Goal: Task Accomplishment & Management: Use online tool/utility

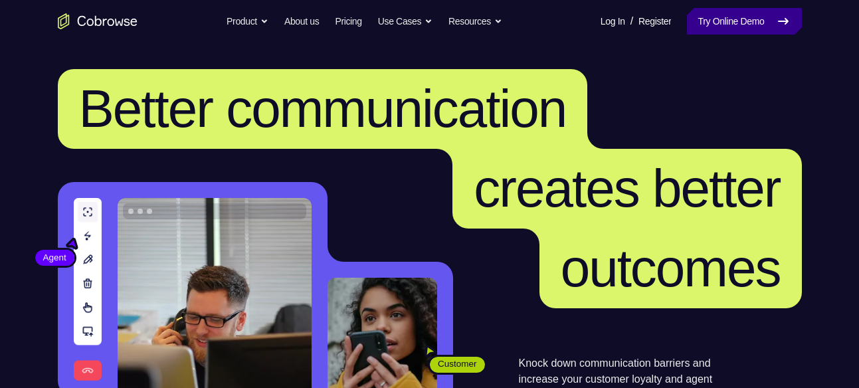
click at [699, 17] on link "Try Online Demo" at bounding box center [744, 21] width 114 height 27
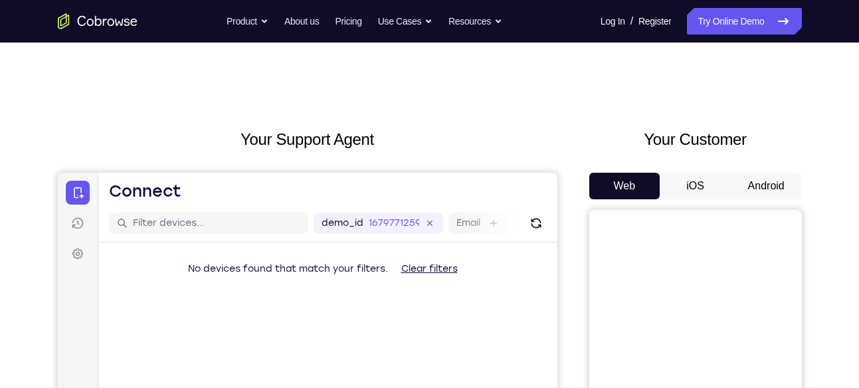
click at [748, 181] on button "Android" at bounding box center [766, 186] width 71 height 27
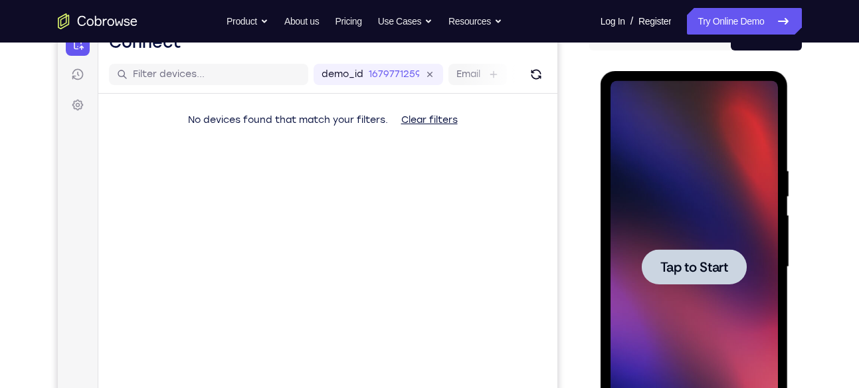
click at [752, 251] on div at bounding box center [694, 267] width 167 height 372
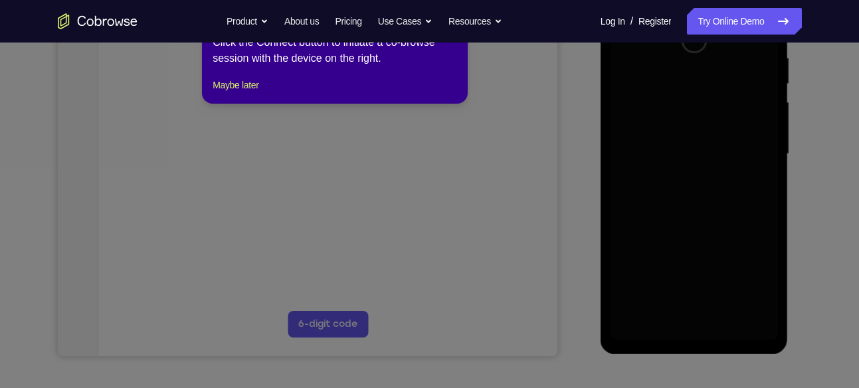
scroll to position [263, 0]
click at [249, 93] on button "Maybe later" at bounding box center [236, 85] width 46 height 16
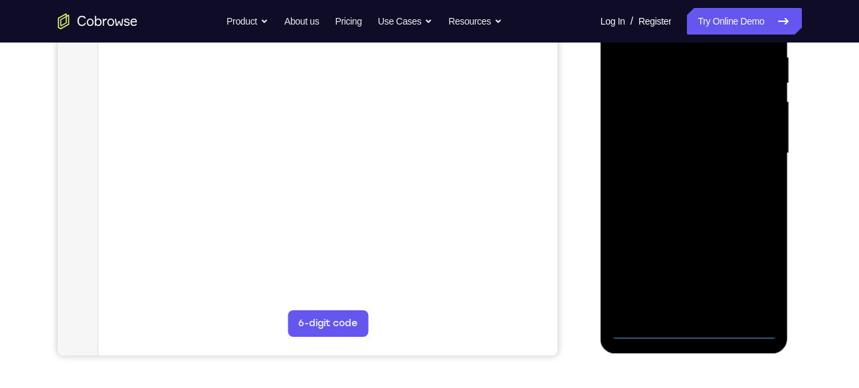
scroll to position [227, 0]
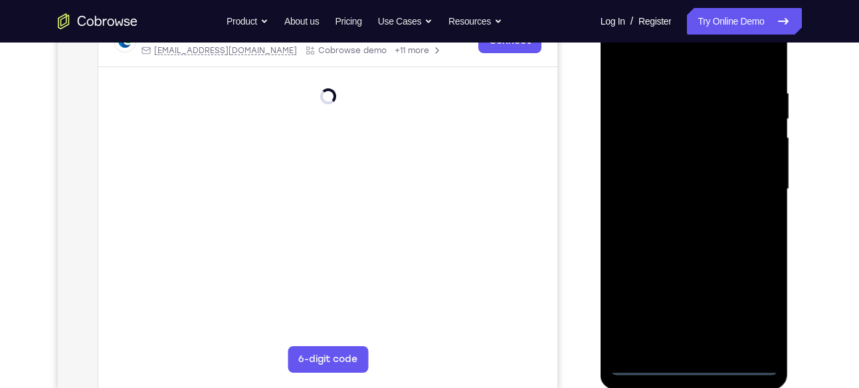
click at [696, 371] on div at bounding box center [694, 189] width 167 height 372
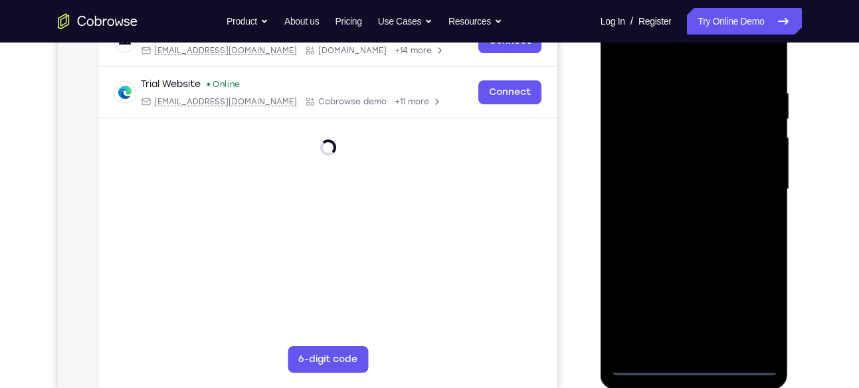
click at [758, 311] on div at bounding box center [694, 189] width 167 height 372
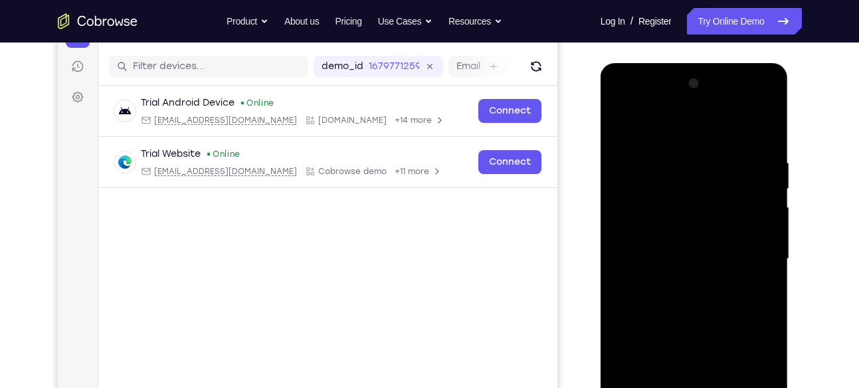
scroll to position [154, 0]
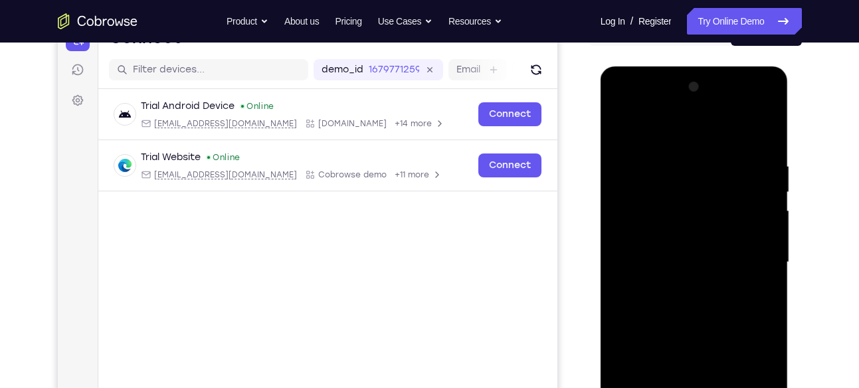
click at [682, 136] on div at bounding box center [694, 262] width 167 height 372
click at [749, 258] on div at bounding box center [694, 262] width 167 height 372
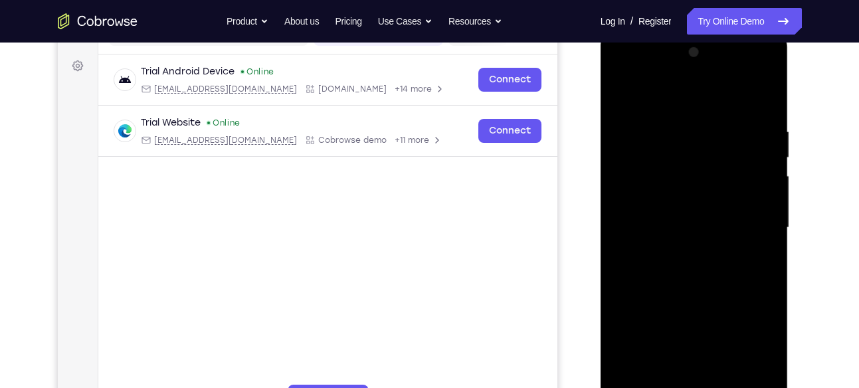
scroll to position [189, 0]
click at [683, 251] on div at bounding box center [694, 227] width 167 height 372
click at [692, 291] on div at bounding box center [694, 227] width 167 height 372
click at [707, 167] on div at bounding box center [694, 227] width 167 height 372
click at [741, 231] on div at bounding box center [694, 227] width 167 height 372
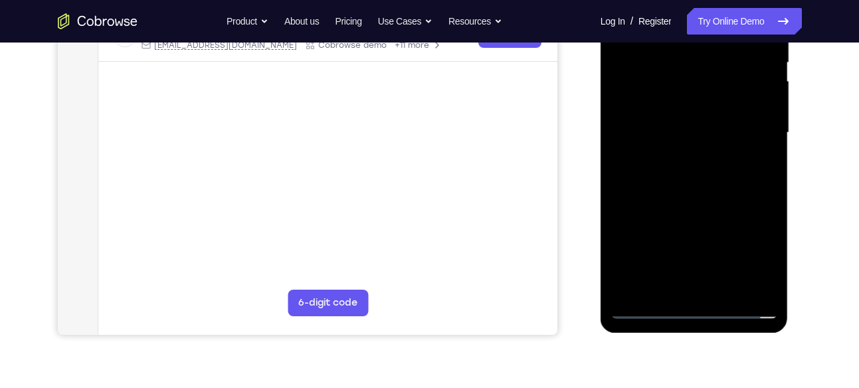
scroll to position [284, 0]
click at [725, 288] on div at bounding box center [694, 132] width 167 height 372
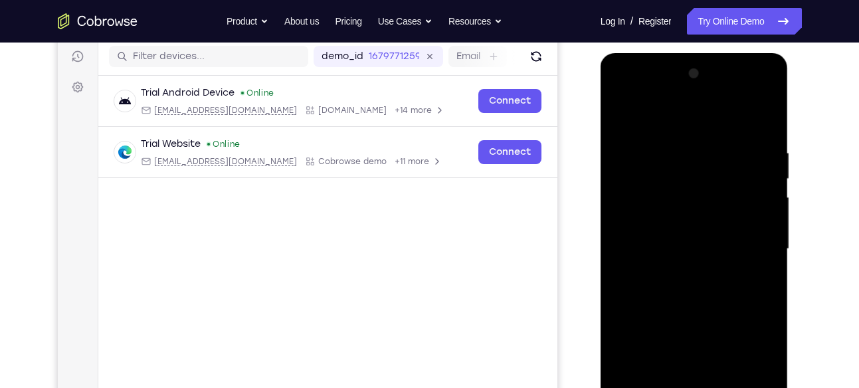
scroll to position [166, 0]
click at [633, 187] on div at bounding box center [694, 250] width 167 height 372
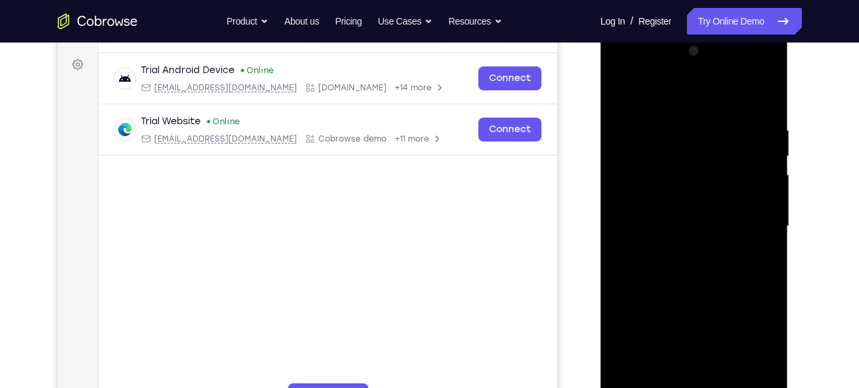
scroll to position [190, 0]
click at [716, 276] on div at bounding box center [694, 226] width 167 height 372
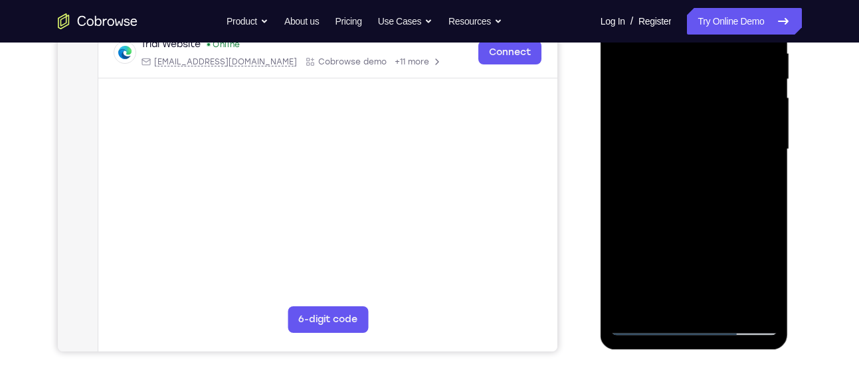
scroll to position [266, 0]
click at [724, 304] on div at bounding box center [694, 150] width 167 height 372
click at [700, 219] on div at bounding box center [694, 150] width 167 height 372
click at [699, 149] on div at bounding box center [694, 150] width 167 height 372
click at [685, 295] on div at bounding box center [694, 150] width 167 height 372
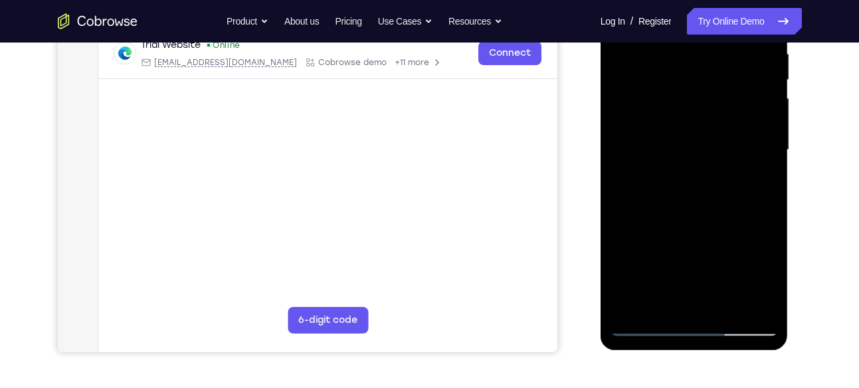
click at [764, 275] on div at bounding box center [694, 150] width 167 height 372
click at [753, 183] on div at bounding box center [694, 150] width 167 height 372
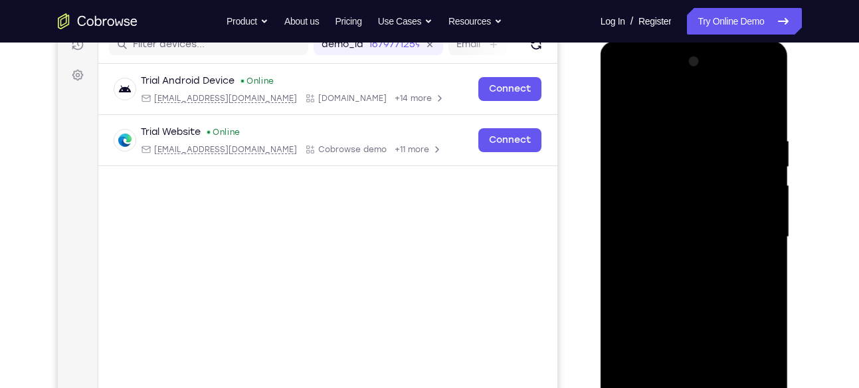
scroll to position [177, 0]
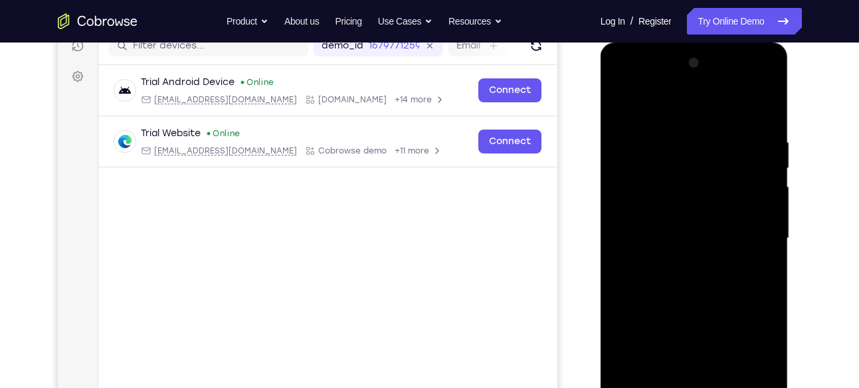
click at [625, 102] on div at bounding box center [694, 239] width 167 height 372
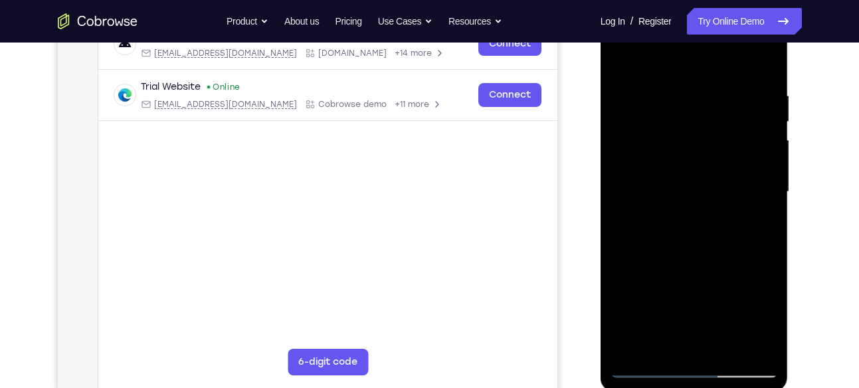
click at [714, 241] on div at bounding box center [694, 192] width 167 height 372
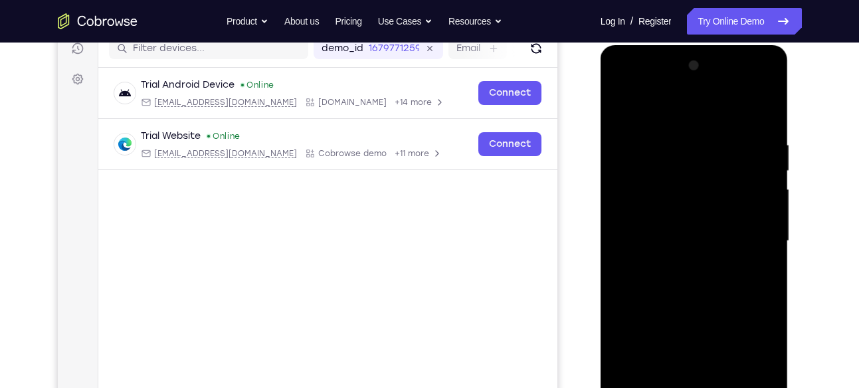
scroll to position [174, 0]
click at [625, 112] on div at bounding box center [694, 242] width 167 height 372
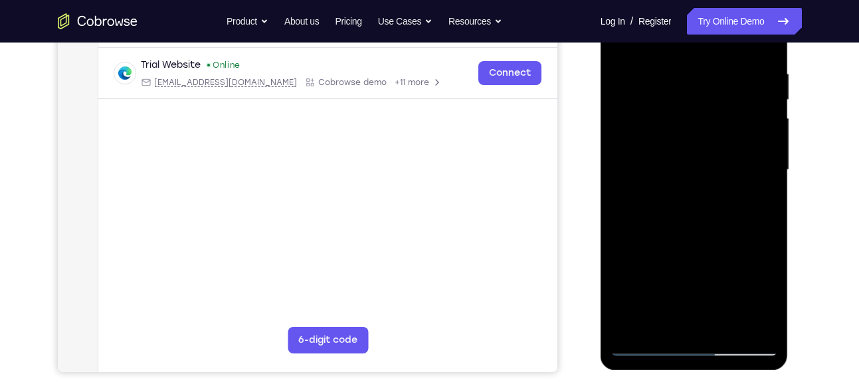
scroll to position [247, 0]
drag, startPoint x: 706, startPoint y: 242, endPoint x: 708, endPoint y: 179, distance: 63.2
click at [708, 179] on div at bounding box center [694, 169] width 167 height 372
click at [715, 191] on div at bounding box center [694, 169] width 167 height 372
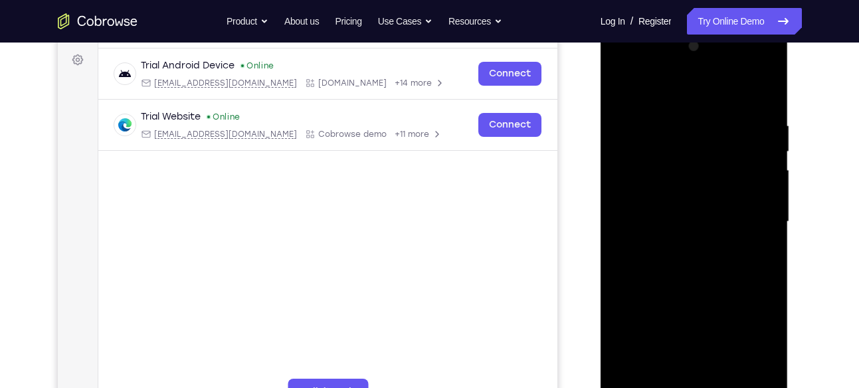
scroll to position [193, 0]
click at [624, 94] on div at bounding box center [694, 223] width 167 height 372
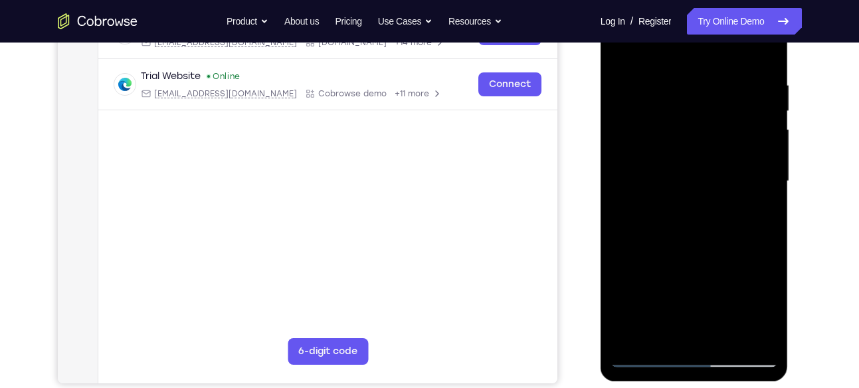
scroll to position [235, 0]
click at [687, 293] on div at bounding box center [694, 181] width 167 height 372
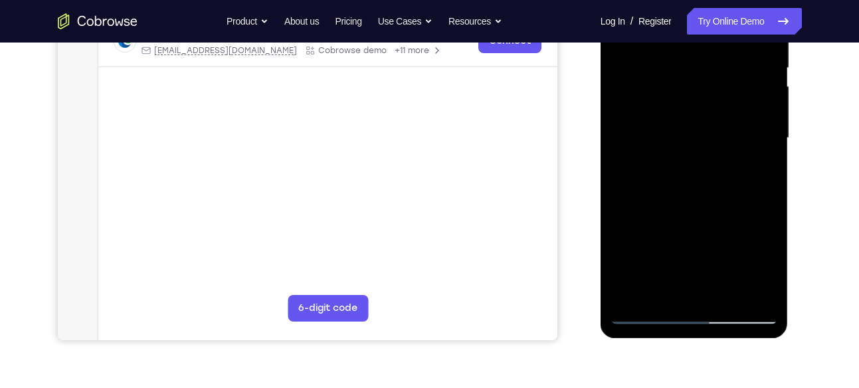
scroll to position [280, 0]
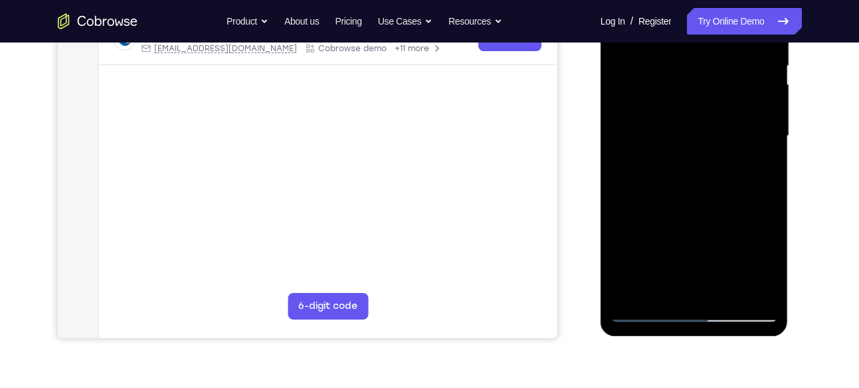
click at [761, 169] on div at bounding box center [694, 136] width 167 height 372
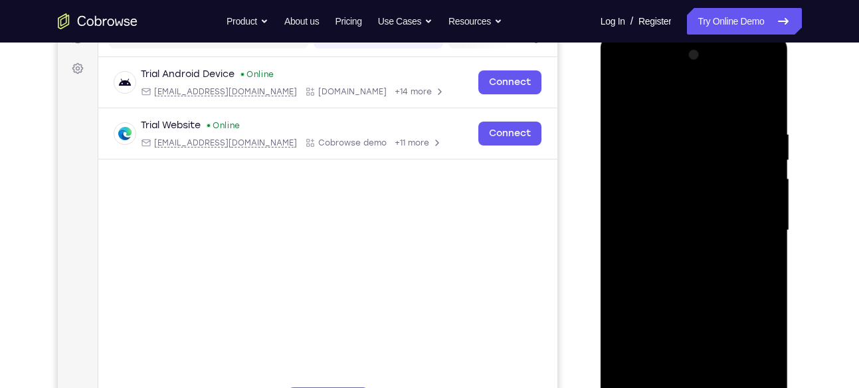
scroll to position [185, 0]
click at [625, 102] on div at bounding box center [694, 231] width 167 height 372
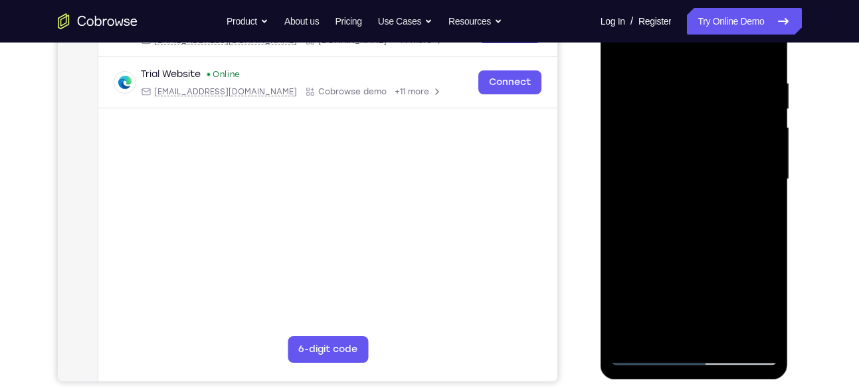
scroll to position [238, 0]
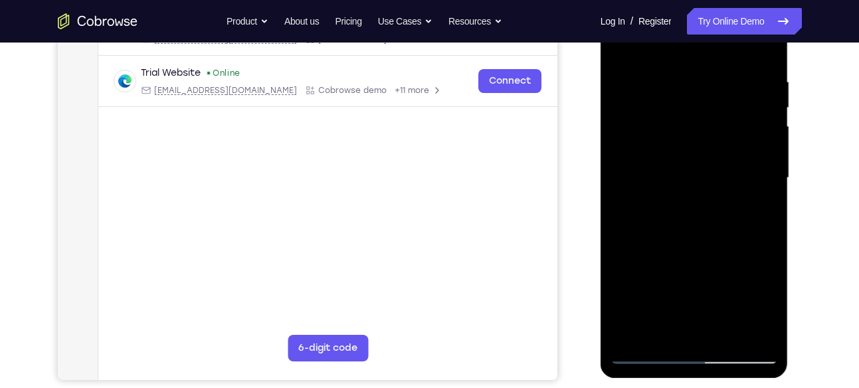
click at [695, 289] on div at bounding box center [694, 178] width 167 height 372
click at [661, 306] on div at bounding box center [694, 178] width 167 height 372
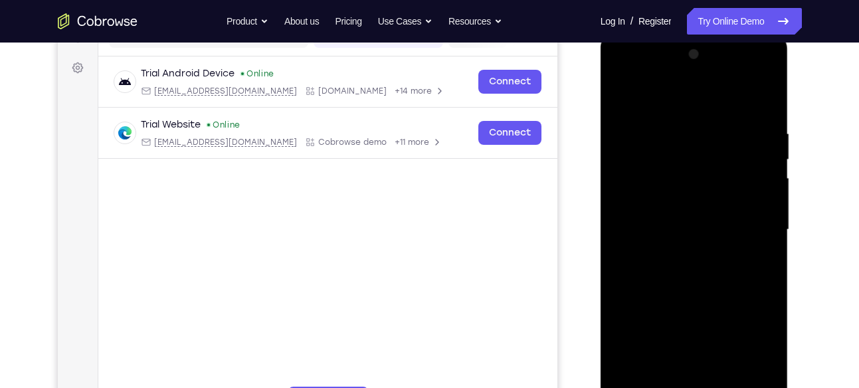
scroll to position [183, 0]
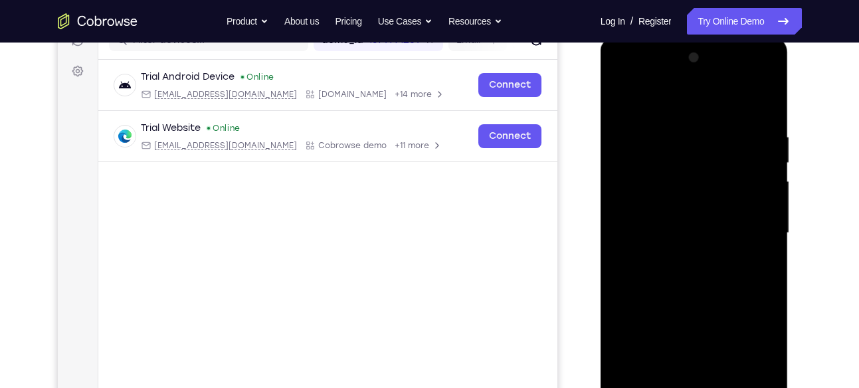
click at [615, 94] on div at bounding box center [694, 233] width 167 height 372
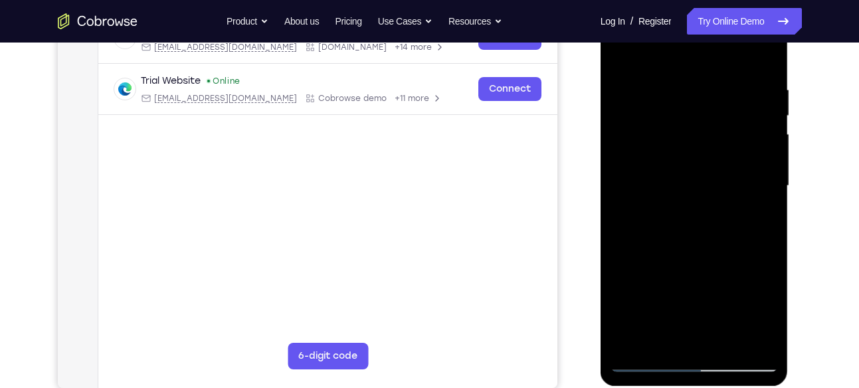
scroll to position [245, 0]
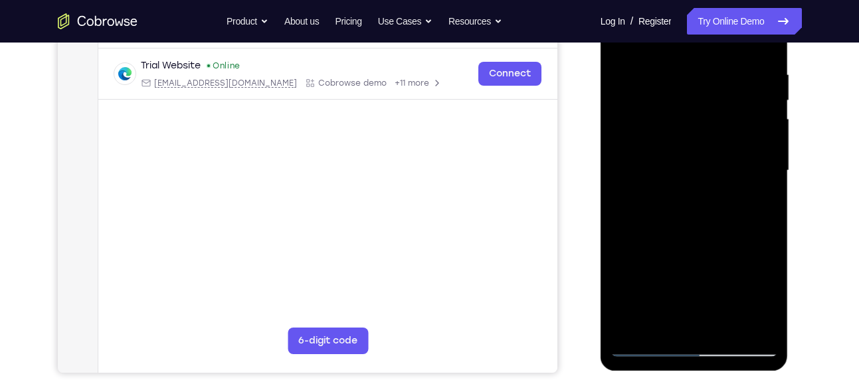
drag, startPoint x: 701, startPoint y: 239, endPoint x: 706, endPoint y: 146, distance: 93.2
click at [706, 146] on div at bounding box center [694, 171] width 167 height 372
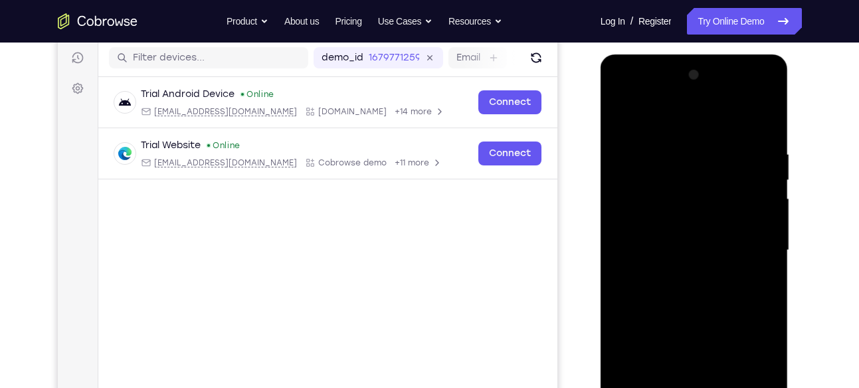
scroll to position [165, 0]
click at [628, 114] on div at bounding box center [694, 251] width 167 height 372
click at [766, 116] on div at bounding box center [694, 251] width 167 height 372
click at [625, 118] on div at bounding box center [694, 251] width 167 height 372
click at [665, 149] on div at bounding box center [694, 251] width 167 height 372
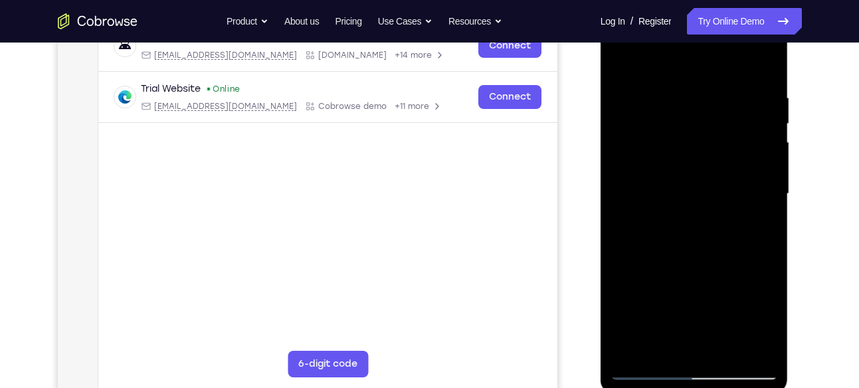
scroll to position [276, 0]
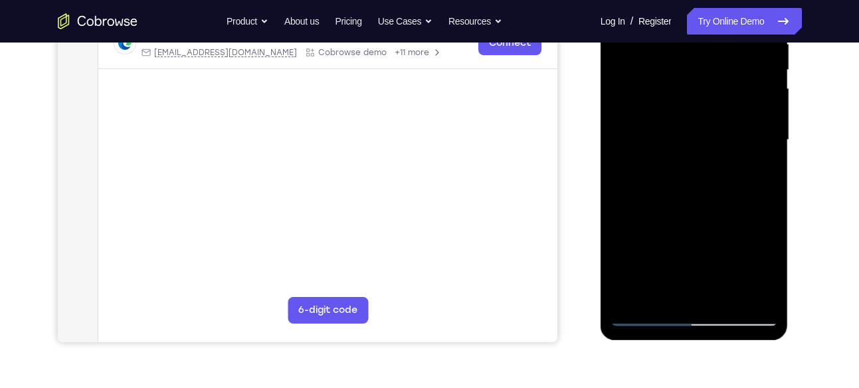
click at [750, 286] on div at bounding box center [694, 140] width 167 height 372
click at [696, 295] on div at bounding box center [694, 140] width 167 height 372
click at [660, 297] on div at bounding box center [694, 140] width 167 height 372
click at [748, 189] on div at bounding box center [694, 140] width 167 height 372
click at [766, 189] on div at bounding box center [694, 140] width 167 height 372
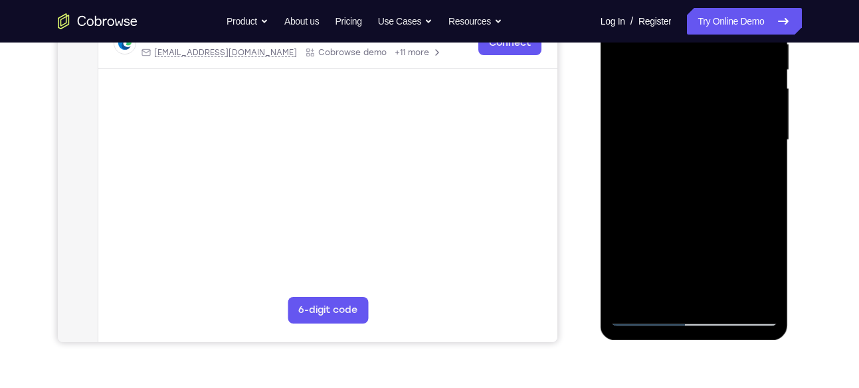
drag, startPoint x: 766, startPoint y: 189, endPoint x: 746, endPoint y: 192, distance: 19.5
click at [746, 192] on div at bounding box center [694, 140] width 167 height 372
click at [752, 188] on div at bounding box center [694, 140] width 167 height 372
click at [712, 216] on div at bounding box center [694, 140] width 167 height 372
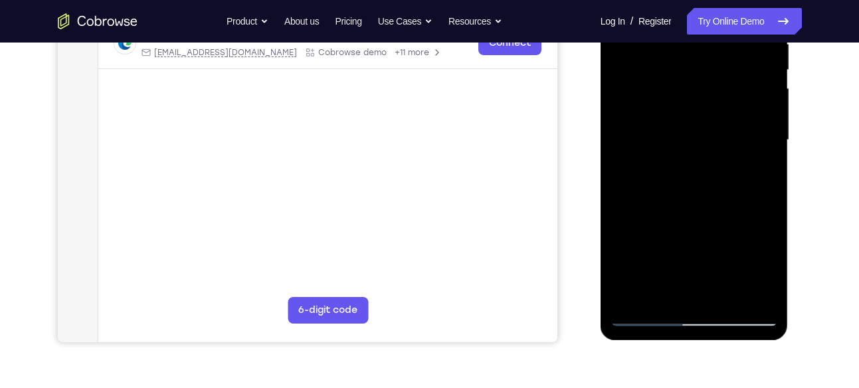
click at [712, 216] on div at bounding box center [694, 140] width 167 height 372
click at [717, 163] on div at bounding box center [694, 140] width 167 height 372
click at [723, 289] on div at bounding box center [694, 140] width 167 height 372
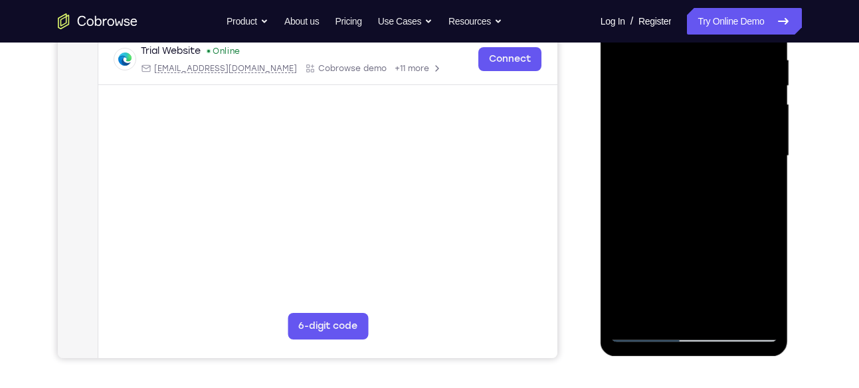
click at [758, 311] on div at bounding box center [694, 156] width 167 height 372
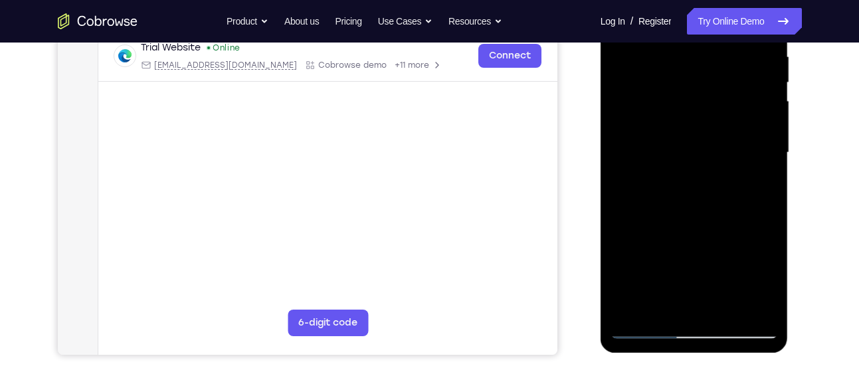
scroll to position [264, 0]
click at [742, 300] on div at bounding box center [694, 152] width 167 height 372
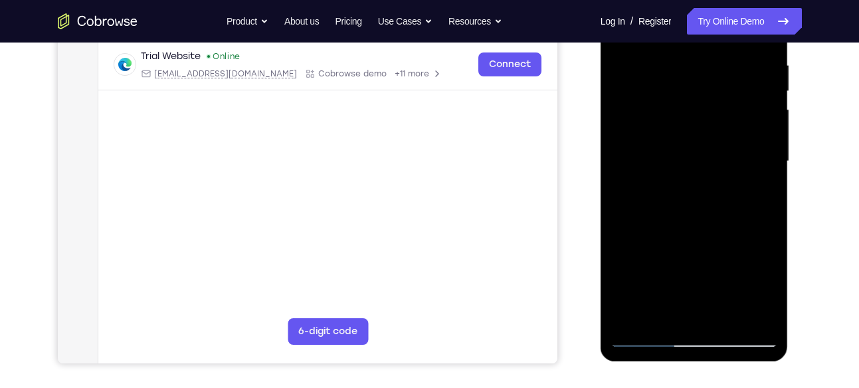
scroll to position [261, 0]
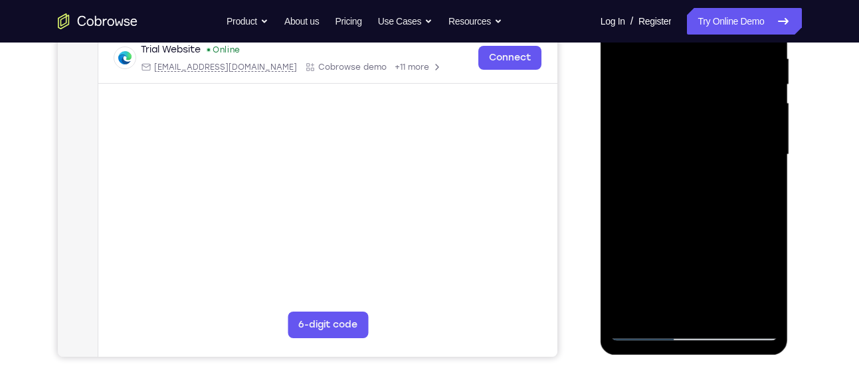
click at [746, 306] on div at bounding box center [694, 155] width 167 height 372
click at [712, 311] on div at bounding box center [694, 155] width 167 height 372
click at [711, 161] on div at bounding box center [694, 155] width 167 height 372
click at [729, 310] on div at bounding box center [694, 155] width 167 height 372
click at [752, 303] on div at bounding box center [694, 155] width 167 height 372
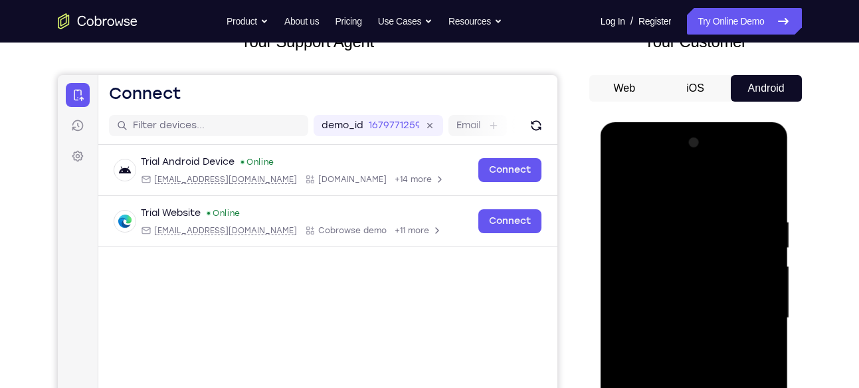
scroll to position [97, 0]
click at [767, 187] on div at bounding box center [694, 319] width 167 height 372
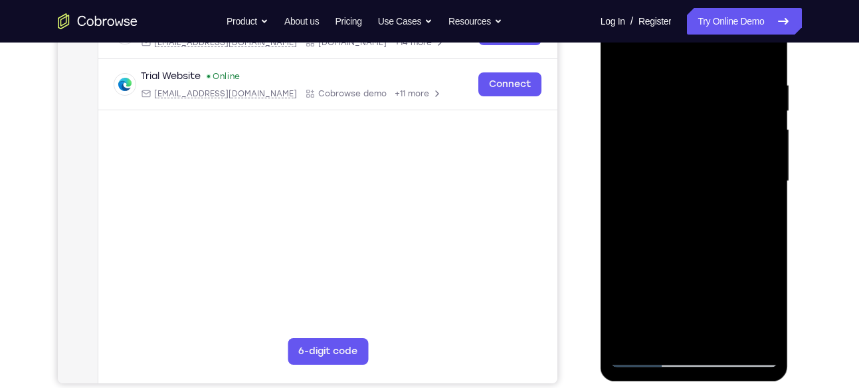
scroll to position [234, 0]
click at [738, 336] on div at bounding box center [694, 182] width 167 height 372
click at [728, 338] on div at bounding box center [694, 182] width 167 height 372
click at [685, 208] on div at bounding box center [694, 182] width 167 height 372
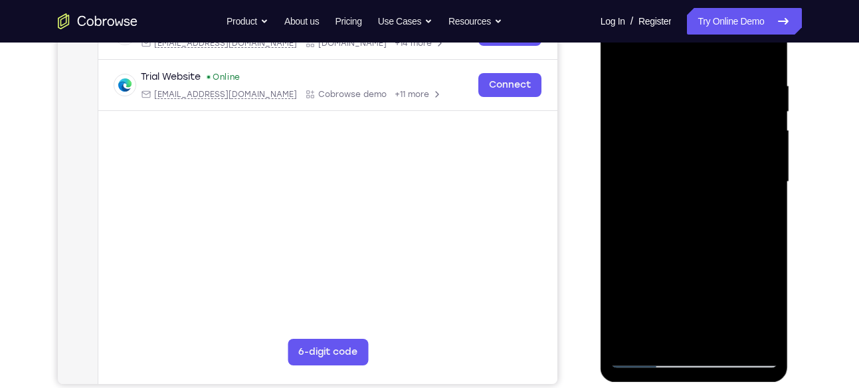
click at [691, 212] on div at bounding box center [694, 182] width 167 height 372
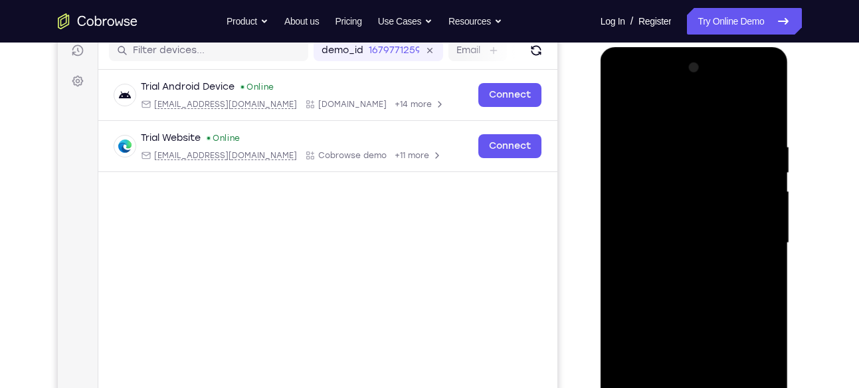
scroll to position [168, 0]
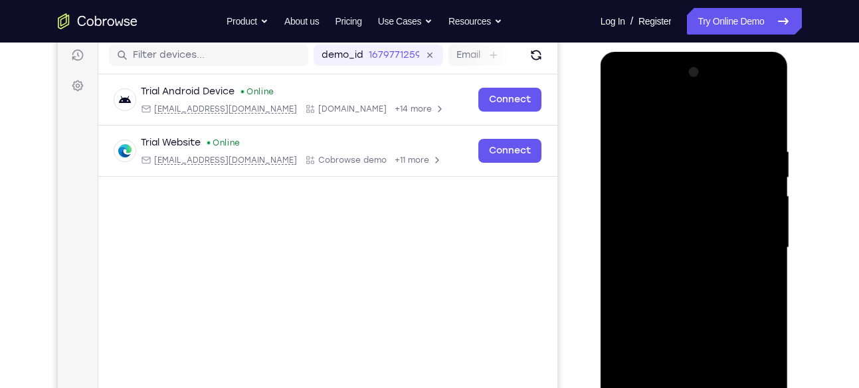
click at [623, 92] on div at bounding box center [694, 248] width 167 height 372
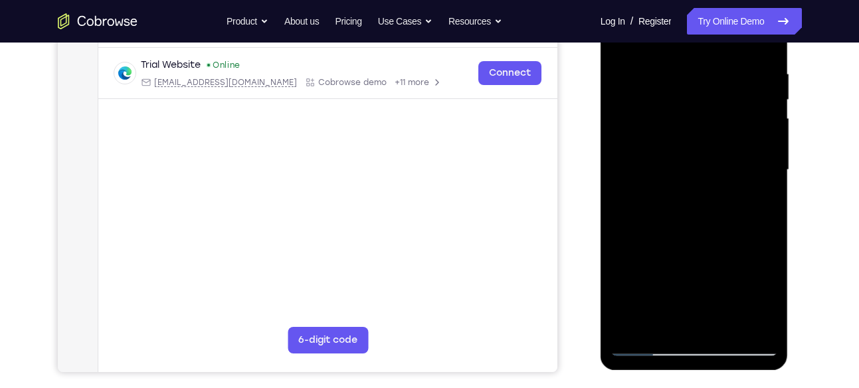
click at [693, 324] on div at bounding box center [694, 170] width 167 height 372
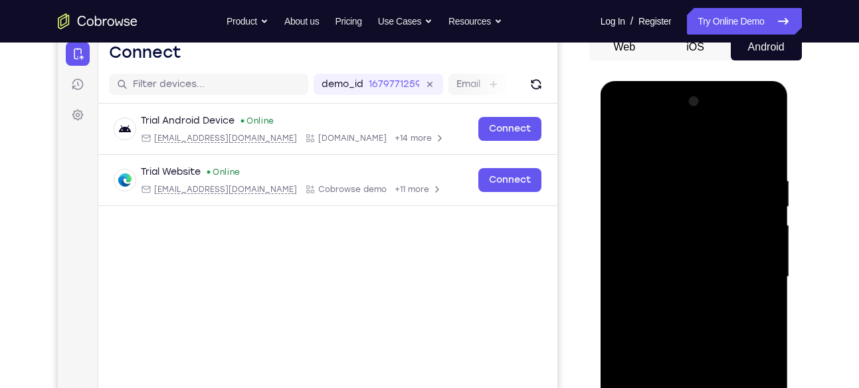
scroll to position [138, 0]
click at [618, 145] on div at bounding box center [694, 278] width 167 height 372
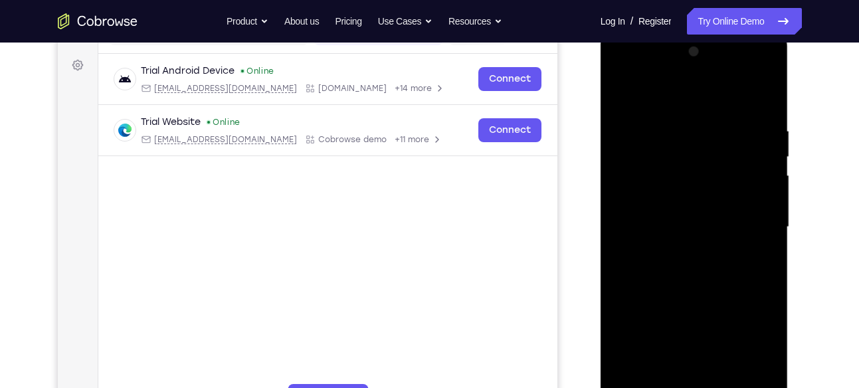
scroll to position [189, 0]
click at [685, 252] on div at bounding box center [694, 227] width 167 height 372
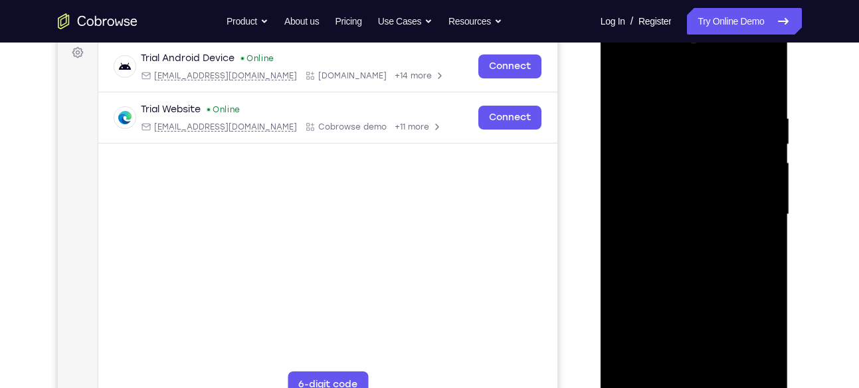
scroll to position [242, 0]
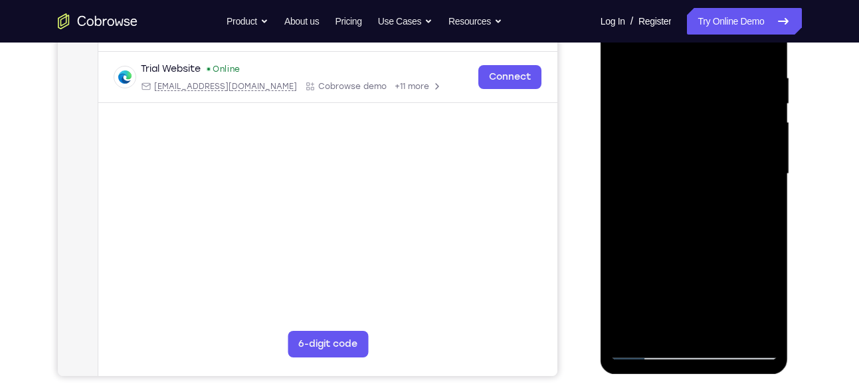
click at [696, 193] on div at bounding box center [694, 174] width 167 height 372
click at [629, 197] on div at bounding box center [694, 174] width 167 height 372
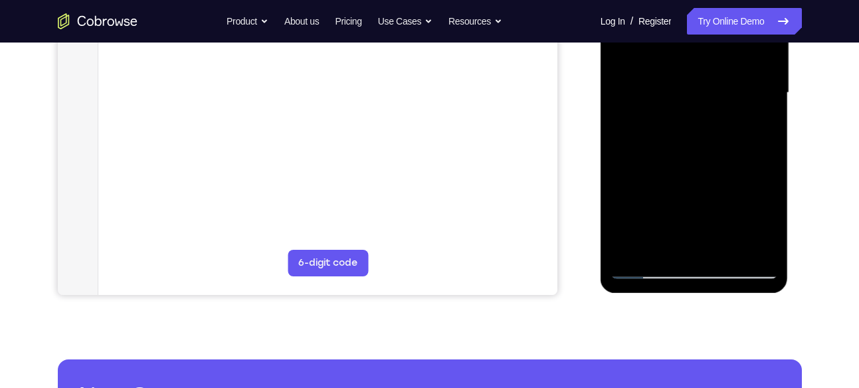
scroll to position [324, 0]
click at [762, 124] on div at bounding box center [694, 92] width 167 height 372
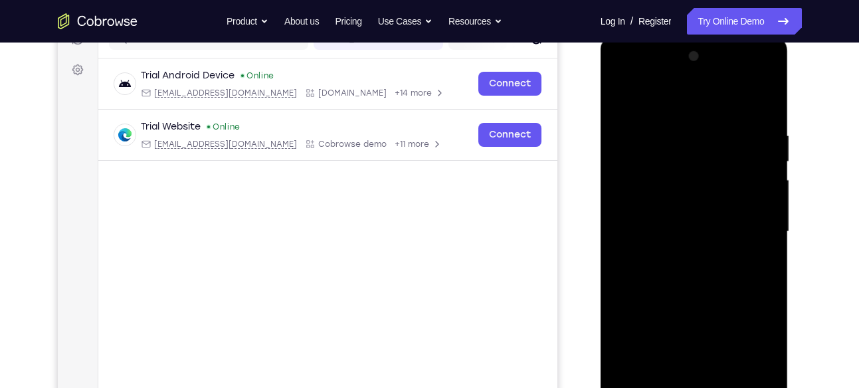
scroll to position [183, 0]
click at [617, 100] on div at bounding box center [694, 233] width 167 height 372
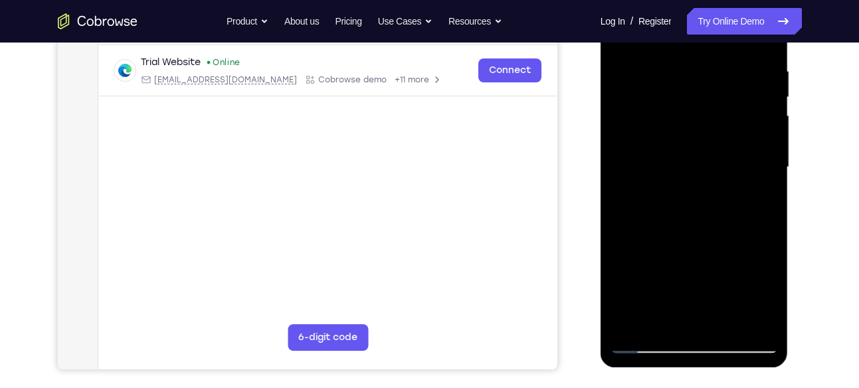
scroll to position [248, 0]
click at [730, 319] on div at bounding box center [694, 168] width 167 height 372
drag, startPoint x: 698, startPoint y: 252, endPoint x: 698, endPoint y: 110, distance: 141.6
click at [698, 110] on div at bounding box center [694, 168] width 167 height 372
click at [701, 229] on div at bounding box center [694, 168] width 167 height 372
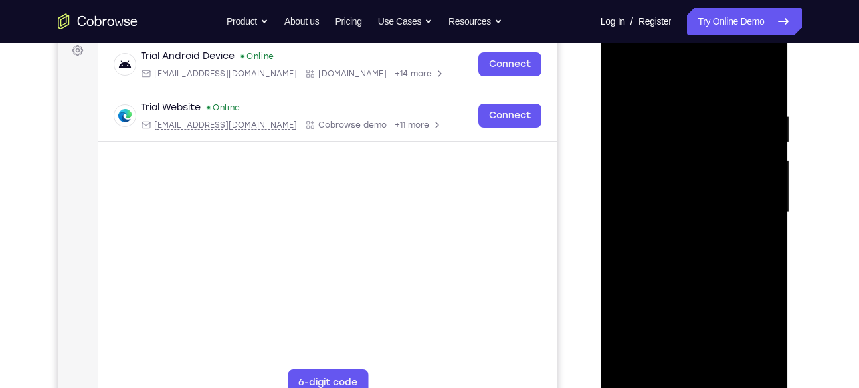
scroll to position [201, 0]
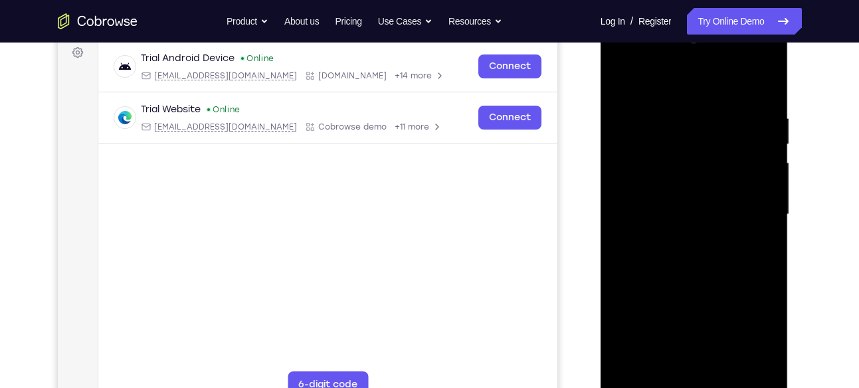
click at [621, 80] on div at bounding box center [694, 215] width 167 height 372
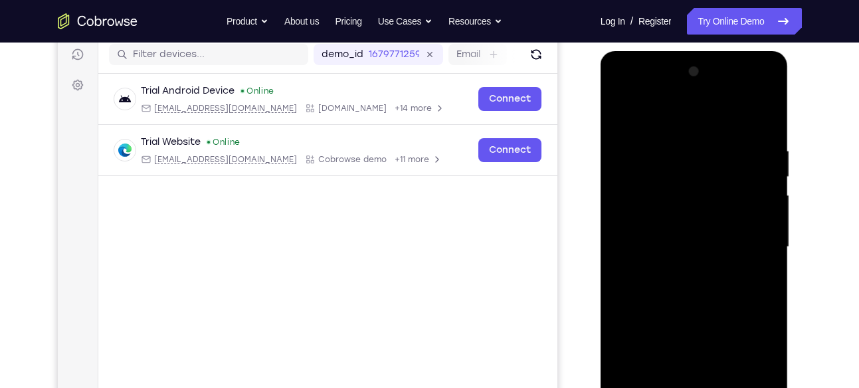
scroll to position [168, 0]
click at [625, 120] on div at bounding box center [694, 248] width 167 height 372
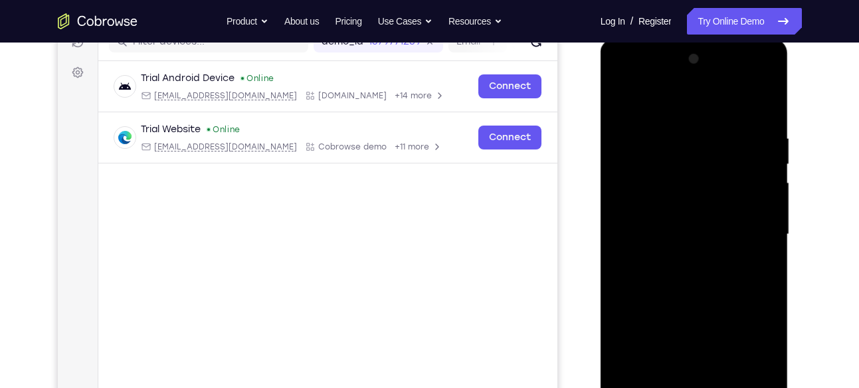
scroll to position [184, 0]
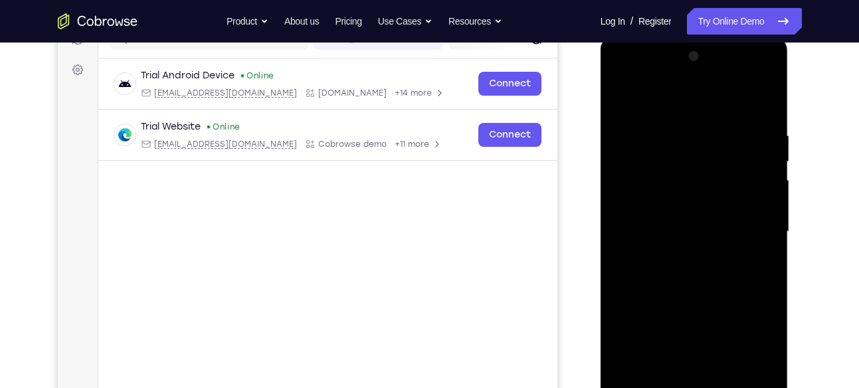
click at [665, 102] on div at bounding box center [694, 232] width 167 height 372
click at [677, 116] on div at bounding box center [694, 232] width 167 height 372
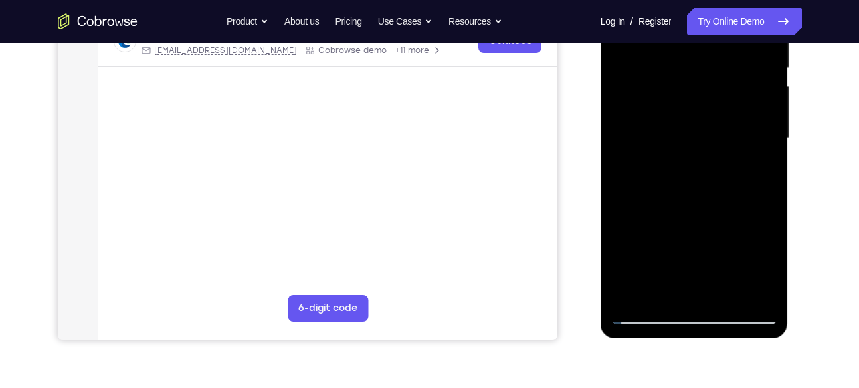
scroll to position [281, 0]
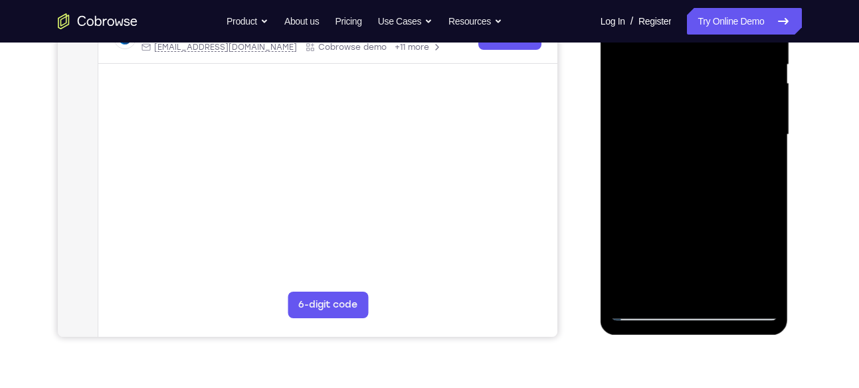
click at [649, 303] on div at bounding box center [694, 135] width 167 height 372
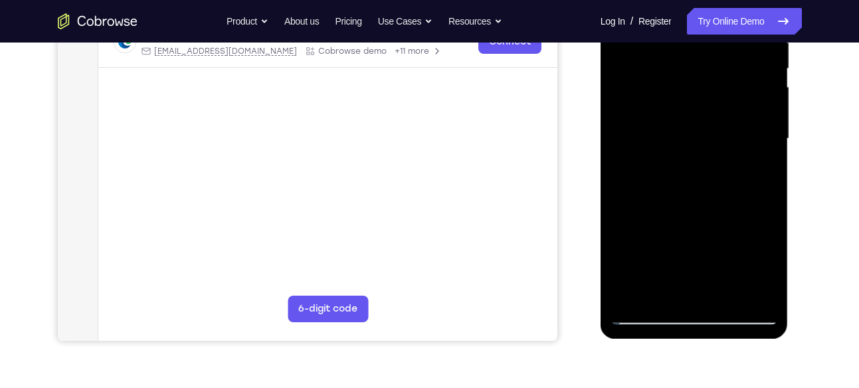
click at [647, 314] on div at bounding box center [694, 139] width 167 height 372
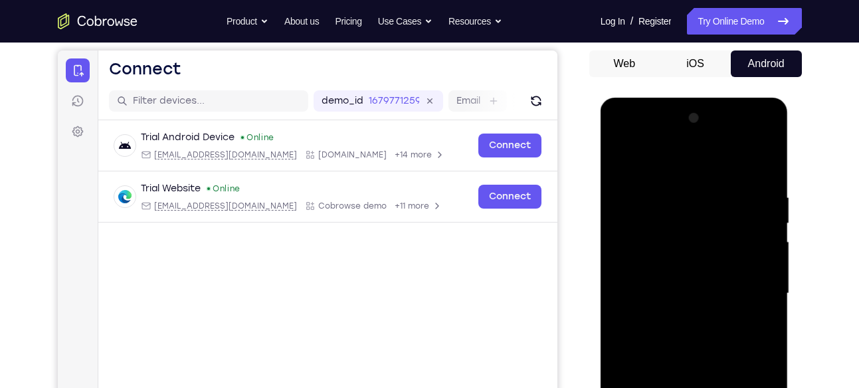
scroll to position [120, 0]
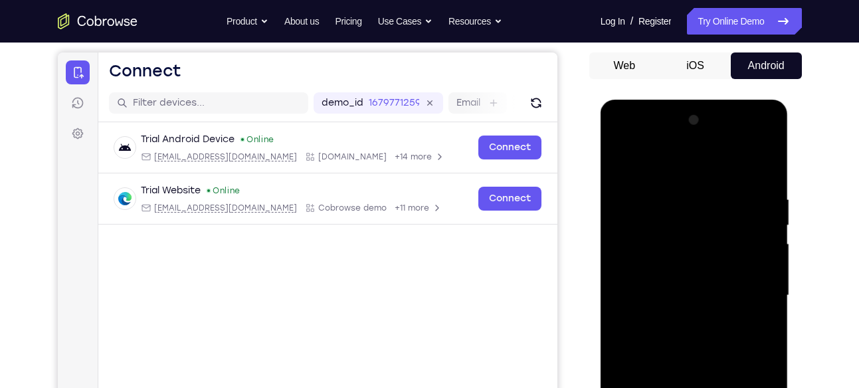
click at [766, 137] on div at bounding box center [694, 296] width 167 height 372
click at [761, 141] on div at bounding box center [694, 296] width 167 height 372
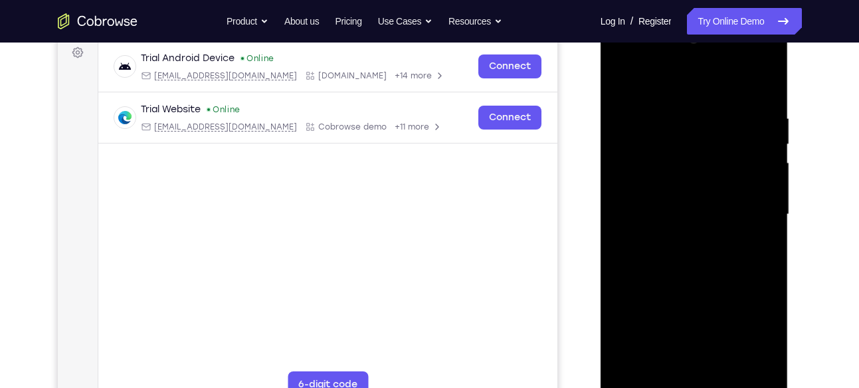
scroll to position [202, 0]
drag, startPoint x: 734, startPoint y: 231, endPoint x: 732, endPoint y: 40, distance: 190.8
click at [732, 40] on div at bounding box center [694, 214] width 167 height 372
drag, startPoint x: 741, startPoint y: 256, endPoint x: 740, endPoint y: 92, distance: 163.5
click at [740, 92] on div at bounding box center [694, 214] width 167 height 372
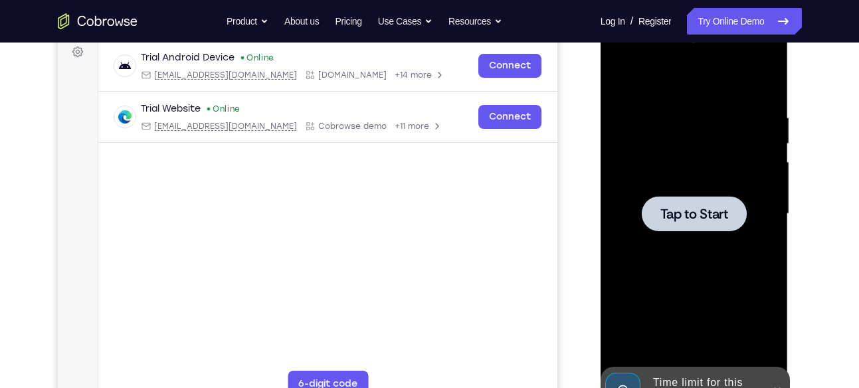
drag, startPoint x: 741, startPoint y: 262, endPoint x: 740, endPoint y: 192, distance: 69.8
click at [740, 192] on div at bounding box center [694, 214] width 167 height 372
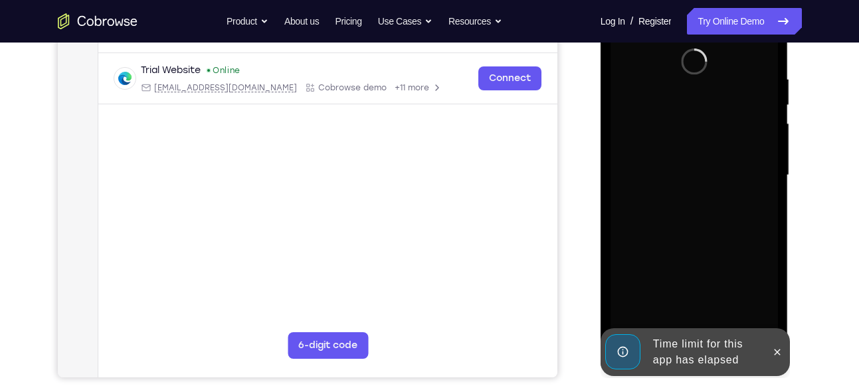
scroll to position [241, 0]
click at [774, 341] on button at bounding box center [777, 351] width 21 height 21
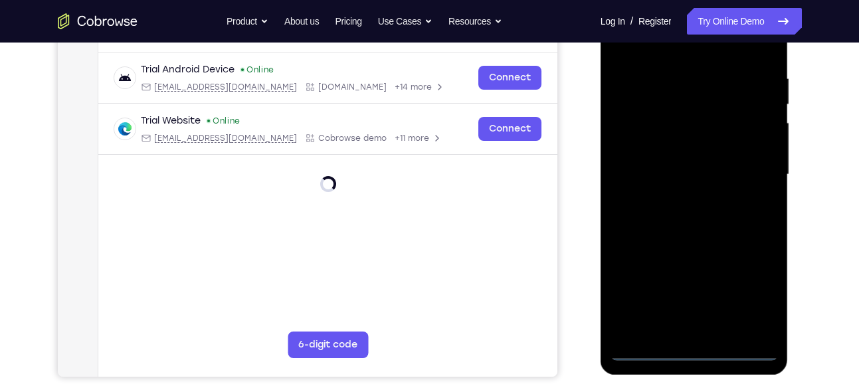
click at [697, 347] on div at bounding box center [694, 175] width 167 height 372
click at [746, 294] on div at bounding box center [694, 175] width 167 height 372
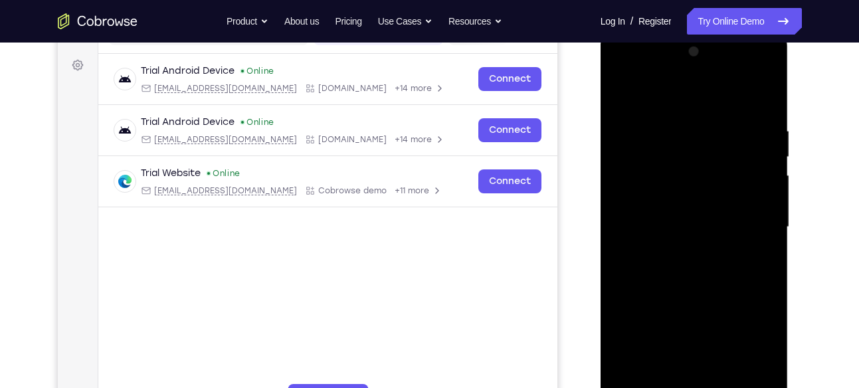
scroll to position [188, 0]
click at [667, 89] on div at bounding box center [694, 228] width 167 height 372
click at [749, 219] on div at bounding box center [694, 228] width 167 height 372
click at [623, 71] on div at bounding box center [694, 228] width 167 height 372
click at [707, 154] on div at bounding box center [694, 228] width 167 height 372
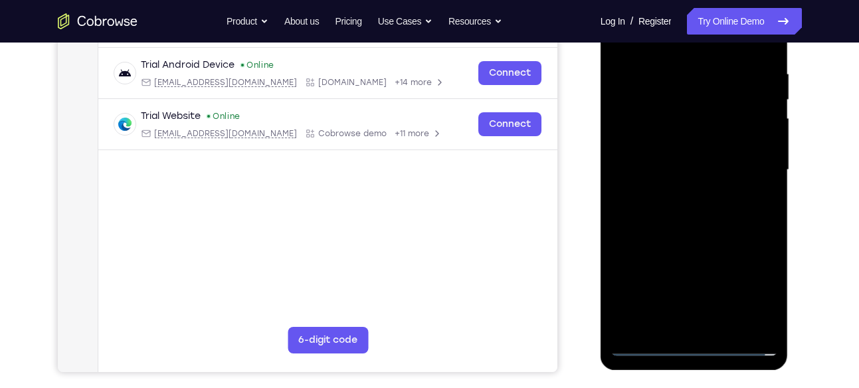
scroll to position [250, 0]
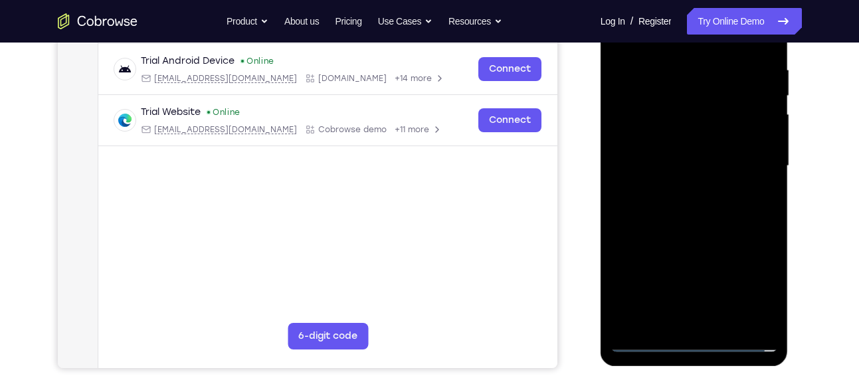
click at [712, 244] on div at bounding box center [694, 166] width 167 height 372
click at [757, 265] on div at bounding box center [694, 166] width 167 height 372
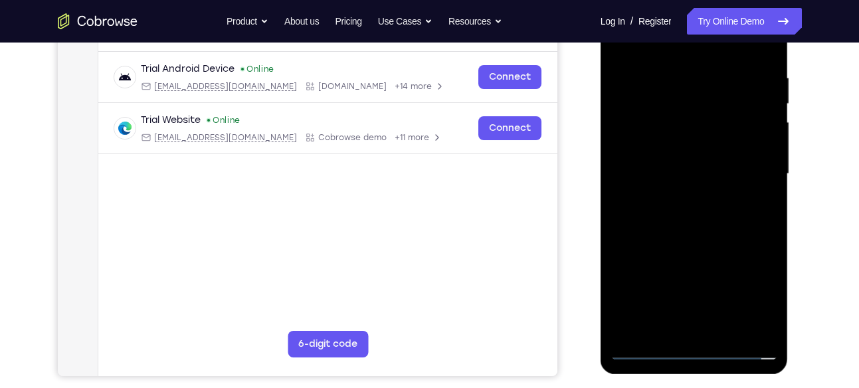
scroll to position [247, 0]
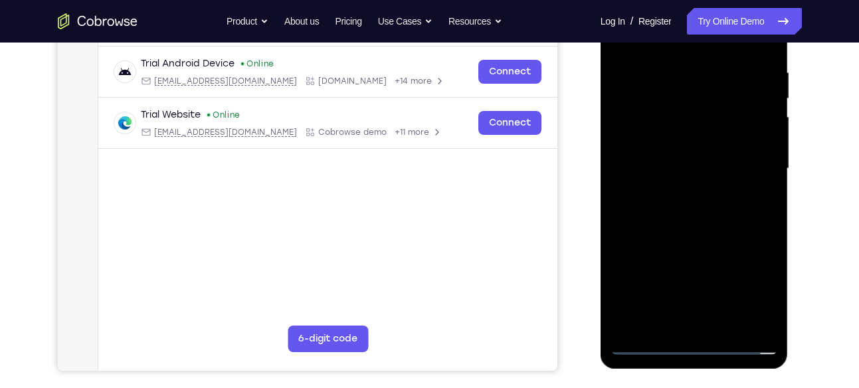
drag, startPoint x: 747, startPoint y: 209, endPoint x: 748, endPoint y: 156, distance: 52.5
click at [748, 156] on div at bounding box center [694, 169] width 167 height 372
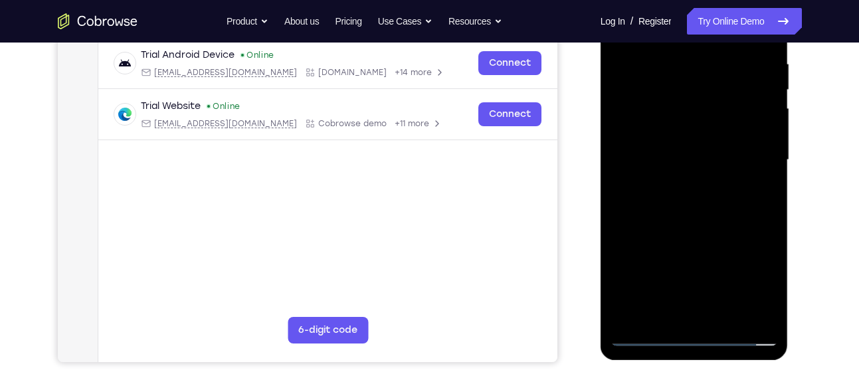
drag, startPoint x: 714, startPoint y: 267, endPoint x: 715, endPoint y: 124, distance: 142.9
click at [715, 124] on div at bounding box center [694, 160] width 167 height 372
drag, startPoint x: 712, startPoint y: 144, endPoint x: 722, endPoint y: 41, distance: 102.8
click at [722, 41] on div at bounding box center [694, 160] width 167 height 372
click at [814, 154] on div "Your Support Agent Your Customer Web iOS Android Next Steps We’d be happy to gi…" at bounding box center [430, 225] width 851 height 877
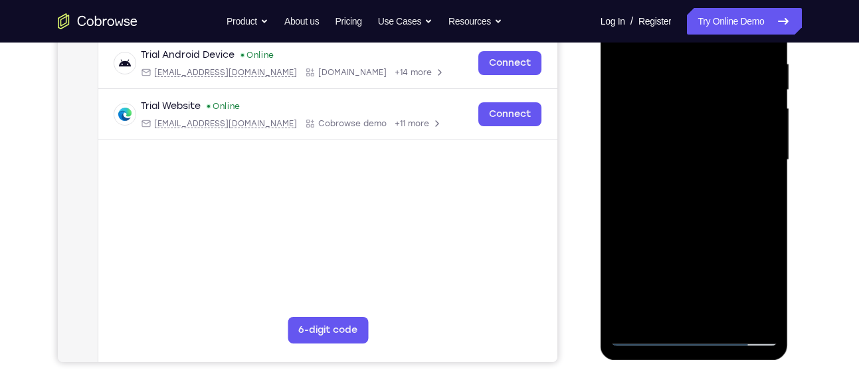
click at [776, 179] on div at bounding box center [694, 160] width 167 height 372
drag, startPoint x: 769, startPoint y: 236, endPoint x: 758, endPoint y: 127, distance: 109.5
click at [758, 127] on div at bounding box center [694, 160] width 167 height 372
drag, startPoint x: 726, startPoint y: 195, endPoint x: 736, endPoint y: 72, distance: 123.4
click at [736, 72] on div at bounding box center [694, 160] width 167 height 372
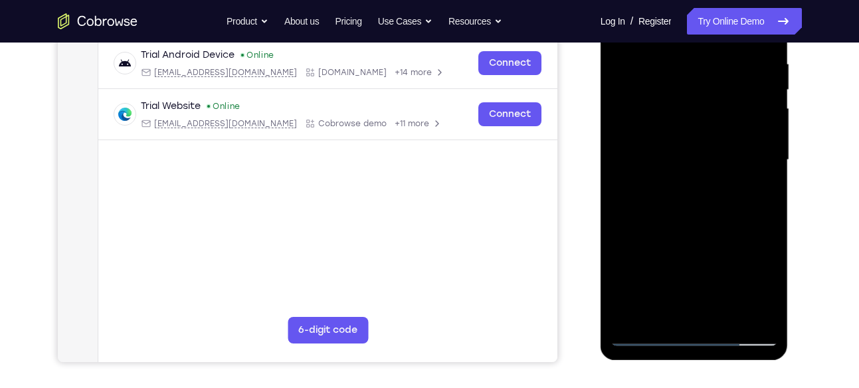
drag, startPoint x: 722, startPoint y: 202, endPoint x: 722, endPoint y: 157, distance: 45.2
click at [722, 157] on div at bounding box center [694, 160] width 167 height 372
drag, startPoint x: 710, startPoint y: 245, endPoint x: 718, endPoint y: 134, distance: 110.6
click at [718, 134] on div at bounding box center [694, 160] width 167 height 372
drag, startPoint x: 726, startPoint y: 213, endPoint x: 734, endPoint y: 92, distance: 120.6
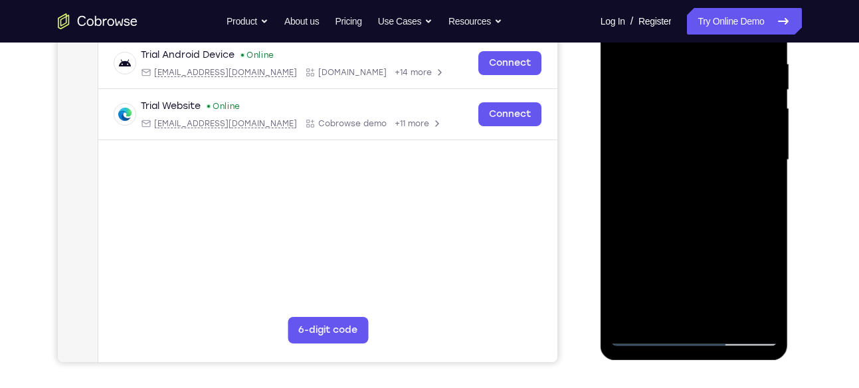
click at [734, 92] on div at bounding box center [694, 160] width 167 height 372
drag, startPoint x: 736, startPoint y: 225, endPoint x: 738, endPoint y: 159, distance: 66.5
click at [738, 159] on div at bounding box center [694, 160] width 167 height 372
drag, startPoint x: 730, startPoint y: 231, endPoint x: 743, endPoint y: 101, distance: 130.9
click at [743, 101] on div at bounding box center [694, 160] width 167 height 372
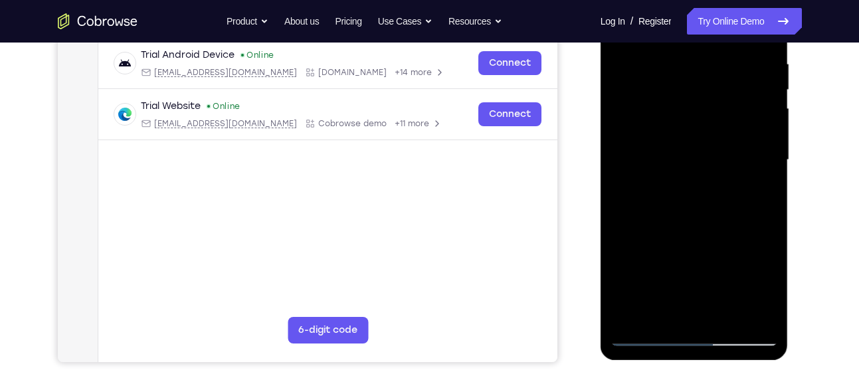
drag, startPoint x: 728, startPoint y: 251, endPoint x: 734, endPoint y: 104, distance: 147.0
click at [734, 104] on div at bounding box center [694, 160] width 167 height 372
drag, startPoint x: 722, startPoint y: 245, endPoint x: 732, endPoint y: 99, distance: 145.9
click at [732, 99] on div at bounding box center [694, 160] width 167 height 372
drag, startPoint x: 733, startPoint y: 219, endPoint x: 737, endPoint y: 98, distance: 121.0
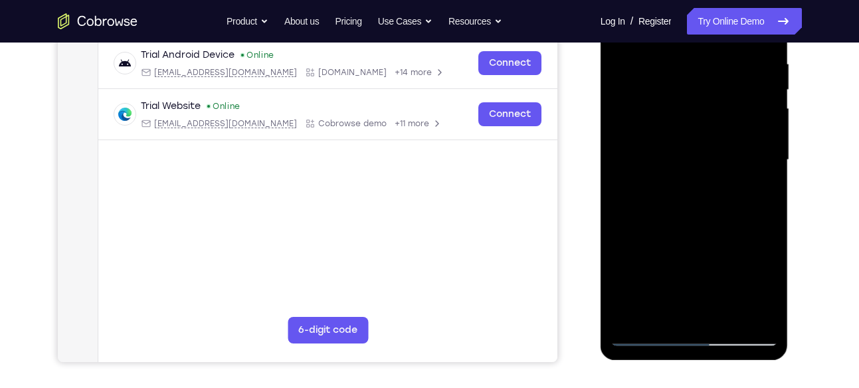
click at [737, 98] on div at bounding box center [694, 160] width 167 height 372
drag, startPoint x: 728, startPoint y: 229, endPoint x: 732, endPoint y: 125, distance: 104.4
click at [732, 125] on div at bounding box center [694, 160] width 167 height 372
drag, startPoint x: 710, startPoint y: 187, endPoint x: 722, endPoint y: 41, distance: 146.0
click at [722, 41] on div at bounding box center [694, 160] width 167 height 372
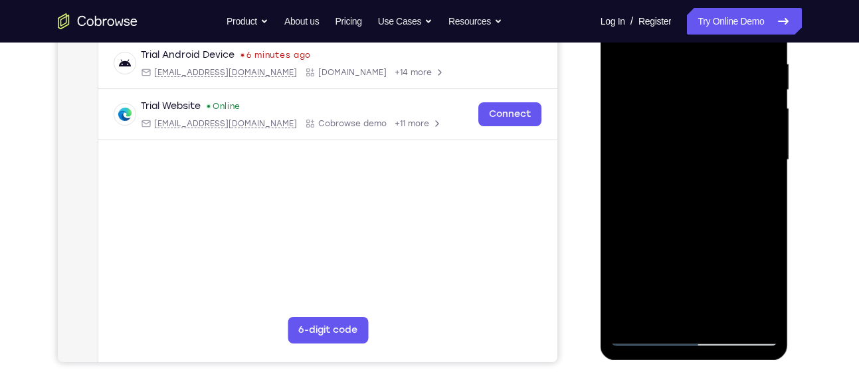
drag, startPoint x: 711, startPoint y: 165, endPoint x: 713, endPoint y: 144, distance: 21.4
click at [713, 144] on div at bounding box center [694, 160] width 167 height 372
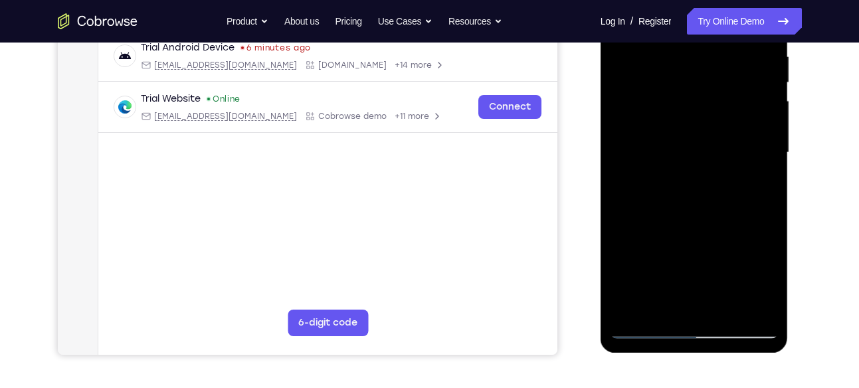
scroll to position [260, 0]
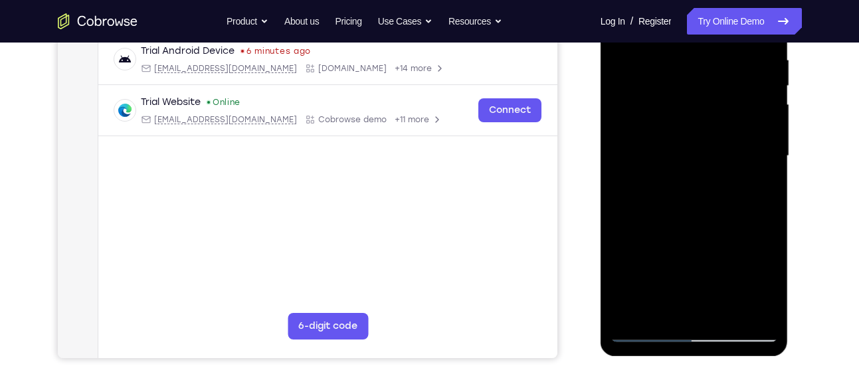
drag, startPoint x: 708, startPoint y: 259, endPoint x: 708, endPoint y: 154, distance: 105.0
click at [708, 154] on div at bounding box center [694, 156] width 167 height 372
drag, startPoint x: 712, startPoint y: 192, endPoint x: 718, endPoint y: 57, distance: 135.1
click at [718, 57] on div at bounding box center [694, 156] width 167 height 372
drag, startPoint x: 716, startPoint y: 221, endPoint x: 724, endPoint y: 114, distance: 107.3
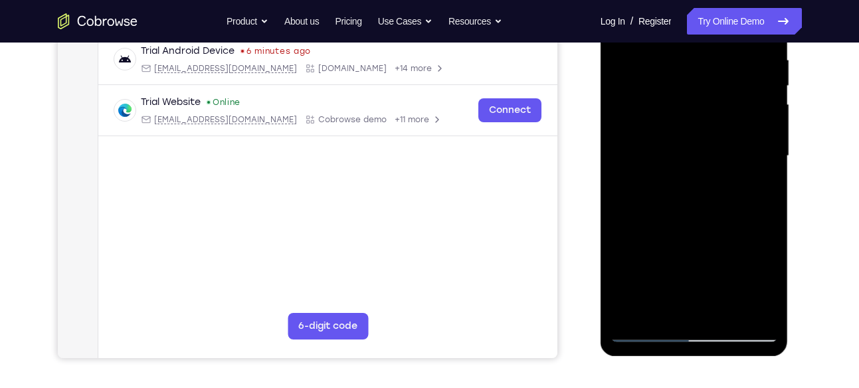
click at [724, 114] on div at bounding box center [694, 156] width 167 height 372
drag, startPoint x: 718, startPoint y: 233, endPoint x: 724, endPoint y: 179, distance: 54.2
click at [724, 179] on div at bounding box center [694, 156] width 167 height 372
drag, startPoint x: 706, startPoint y: 193, endPoint x: 718, endPoint y: 100, distance: 94.6
click at [718, 100] on div at bounding box center [694, 156] width 167 height 372
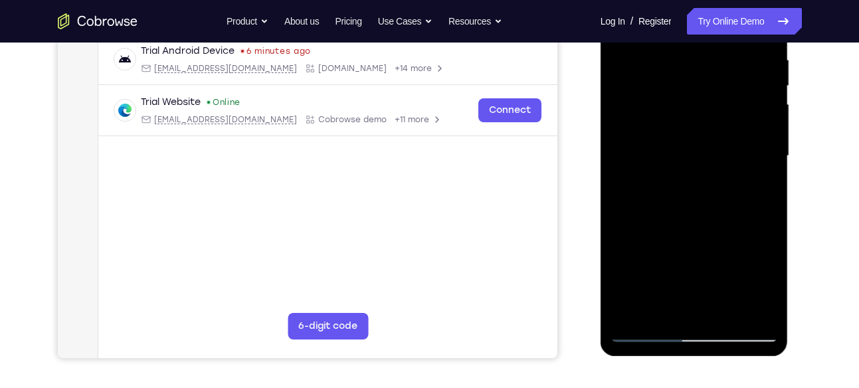
drag, startPoint x: 716, startPoint y: 215, endPoint x: 717, endPoint y: 112, distance: 103.7
click at [717, 112] on div at bounding box center [694, 156] width 167 height 372
drag, startPoint x: 718, startPoint y: 223, endPoint x: 718, endPoint y: 60, distance: 162.8
click at [718, 60] on div at bounding box center [694, 156] width 167 height 372
drag, startPoint x: 710, startPoint y: 217, endPoint x: 726, endPoint y: 78, distance: 140.5
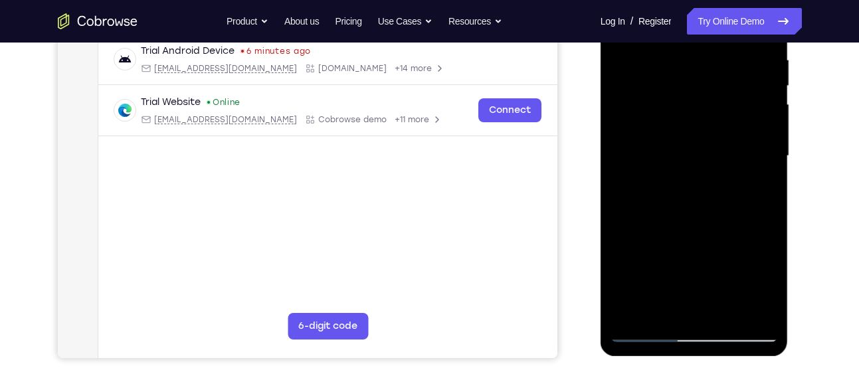
click at [726, 78] on div at bounding box center [694, 156] width 167 height 372
drag, startPoint x: 715, startPoint y: 211, endPoint x: 719, endPoint y: 148, distance: 62.6
click at [719, 148] on div at bounding box center [694, 156] width 167 height 372
drag, startPoint x: 719, startPoint y: 163, endPoint x: 731, endPoint y: 82, distance: 82.0
click at [731, 82] on div at bounding box center [694, 156] width 167 height 372
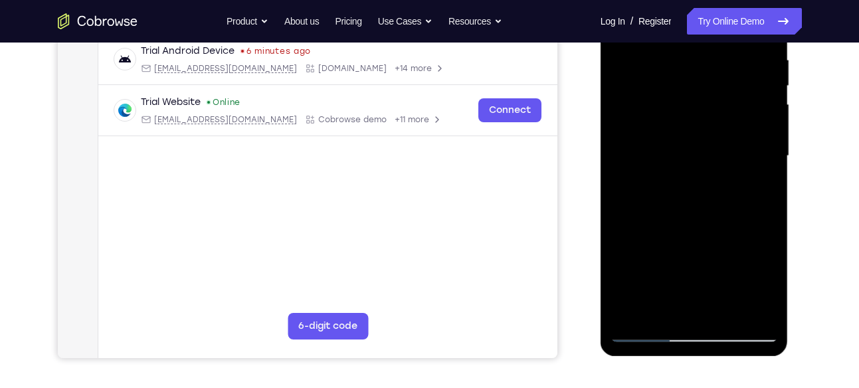
drag, startPoint x: 732, startPoint y: 199, endPoint x: 734, endPoint y: 128, distance: 71.8
click at [734, 128] on div at bounding box center [694, 156] width 167 height 372
drag, startPoint x: 731, startPoint y: 154, endPoint x: 734, endPoint y: 68, distance: 86.4
click at [734, 68] on div at bounding box center [694, 156] width 167 height 372
drag, startPoint x: 727, startPoint y: 286, endPoint x: 732, endPoint y: 150, distance: 137.0
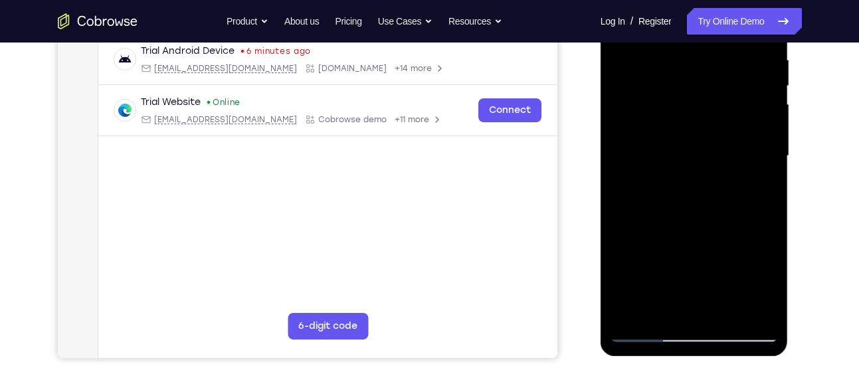
click at [732, 150] on div at bounding box center [694, 156] width 167 height 372
drag, startPoint x: 726, startPoint y: 215, endPoint x: 728, endPoint y: 176, distance: 39.2
click at [728, 176] on div at bounding box center [694, 156] width 167 height 372
drag, startPoint x: 718, startPoint y: 158, endPoint x: 717, endPoint y: 183, distance: 24.6
click at [717, 183] on div at bounding box center [694, 156] width 167 height 372
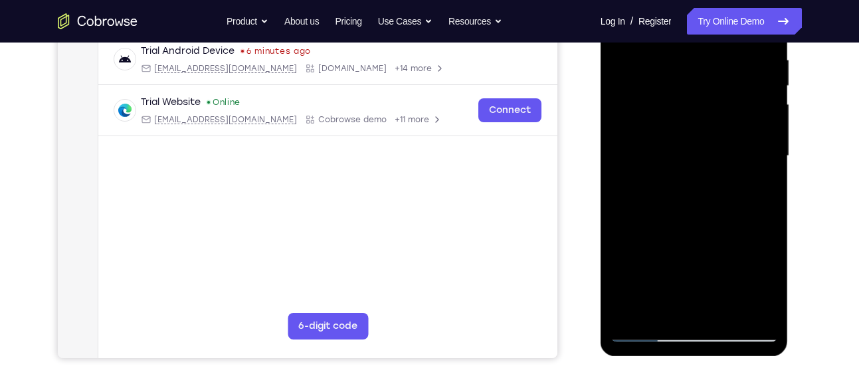
drag, startPoint x: 717, startPoint y: 197, endPoint x: 724, endPoint y: 102, distance: 96.0
click at [724, 102] on div at bounding box center [694, 156] width 167 height 372
drag, startPoint x: 724, startPoint y: 227, endPoint x: 736, endPoint y: 101, distance: 126.1
click at [736, 101] on div at bounding box center [694, 156] width 167 height 372
drag, startPoint x: 715, startPoint y: 226, endPoint x: 712, endPoint y: 68, distance: 157.5
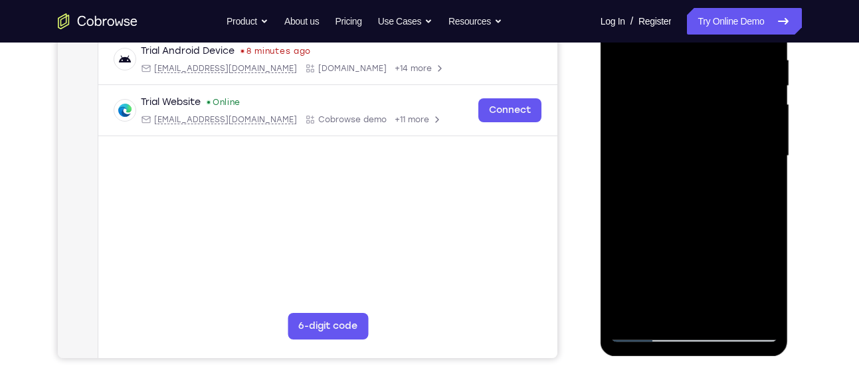
click at [712, 68] on div at bounding box center [694, 156] width 167 height 372
drag, startPoint x: 717, startPoint y: 209, endPoint x: 718, endPoint y: 142, distance: 66.5
click at [718, 142] on div at bounding box center [694, 156] width 167 height 372
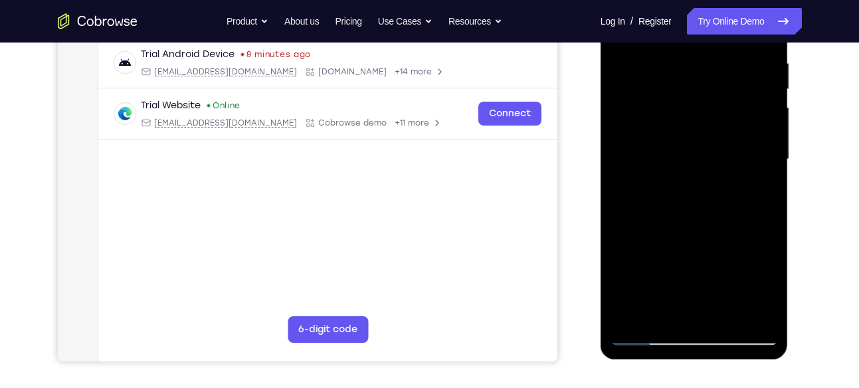
scroll to position [272, 0]
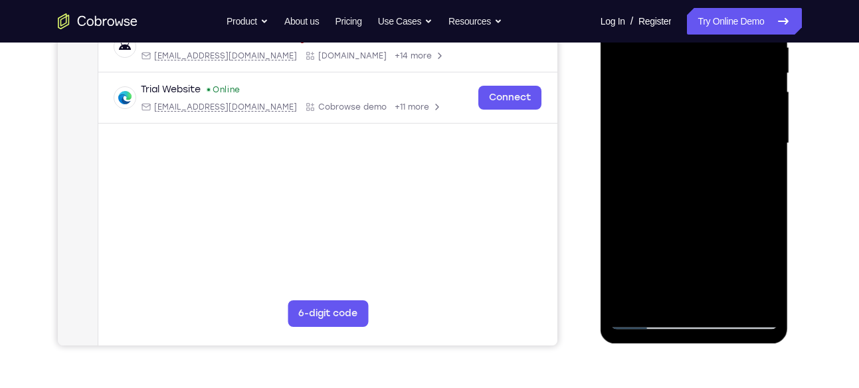
drag, startPoint x: 755, startPoint y: 268, endPoint x: 754, endPoint y: 176, distance: 91.7
click at [754, 176] on div at bounding box center [694, 143] width 167 height 372
drag, startPoint x: 753, startPoint y: 210, endPoint x: 750, endPoint y: 94, distance: 115.7
click at [750, 94] on div at bounding box center [694, 143] width 167 height 372
drag, startPoint x: 741, startPoint y: 210, endPoint x: 742, endPoint y: 100, distance: 109.7
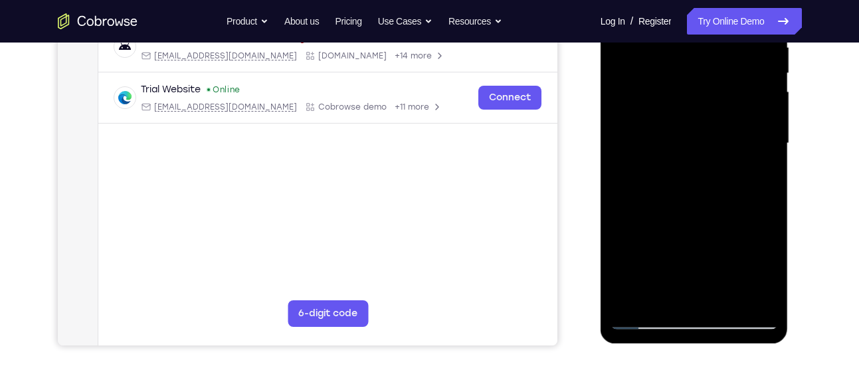
click at [742, 100] on div at bounding box center [694, 143] width 167 height 372
drag, startPoint x: 742, startPoint y: 219, endPoint x: 742, endPoint y: 109, distance: 110.3
click at [742, 109] on div at bounding box center [694, 143] width 167 height 372
drag, startPoint x: 734, startPoint y: 154, endPoint x: 736, endPoint y: 181, distance: 27.3
click at [736, 181] on div at bounding box center [694, 143] width 167 height 372
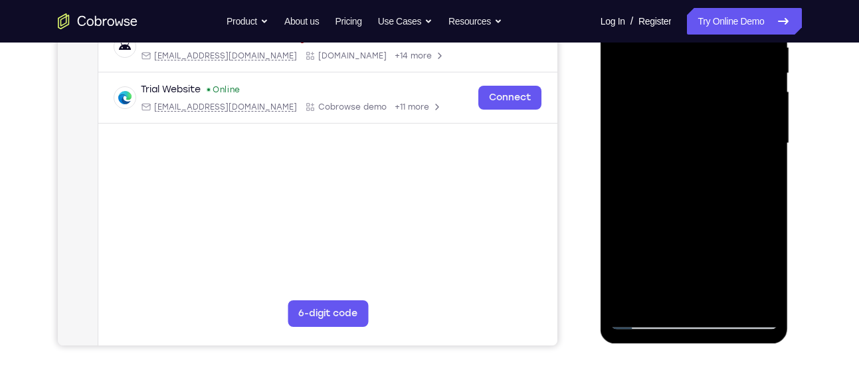
drag, startPoint x: 728, startPoint y: 200, endPoint x: 733, endPoint y: 91, distance: 109.1
click at [733, 91] on div at bounding box center [694, 143] width 167 height 372
drag, startPoint x: 722, startPoint y: 199, endPoint x: 733, endPoint y: 74, distance: 125.4
click at [733, 74] on div at bounding box center [694, 143] width 167 height 372
drag, startPoint x: 726, startPoint y: 193, endPoint x: 736, endPoint y: 72, distance: 121.4
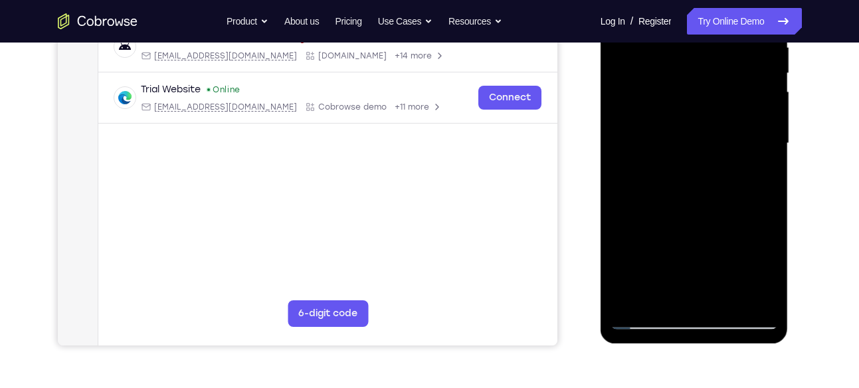
click at [736, 72] on div at bounding box center [694, 143] width 167 height 372
drag, startPoint x: 727, startPoint y: 208, endPoint x: 742, endPoint y: 93, distance: 115.9
click at [742, 93] on div at bounding box center [694, 143] width 167 height 372
drag, startPoint x: 728, startPoint y: 235, endPoint x: 736, endPoint y: 82, distance: 153.0
click at [736, 82] on div at bounding box center [694, 143] width 167 height 372
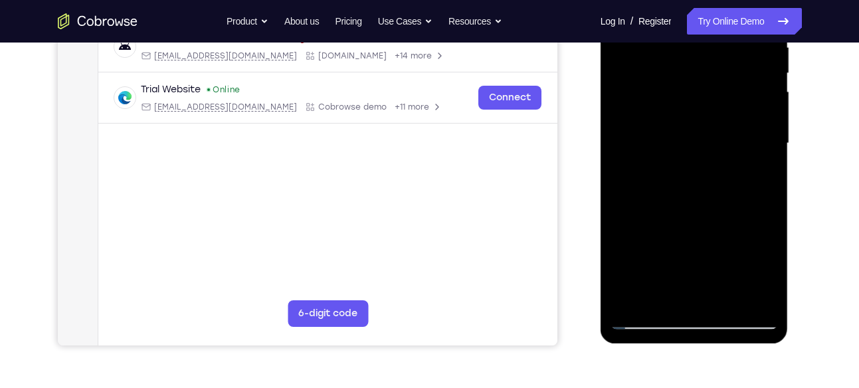
drag, startPoint x: 724, startPoint y: 220, endPoint x: 720, endPoint y: 128, distance: 91.8
click at [720, 128] on div at bounding box center [694, 143] width 167 height 372
drag, startPoint x: 721, startPoint y: 178, endPoint x: 723, endPoint y: 148, distance: 30.6
click at [723, 148] on div at bounding box center [694, 143] width 167 height 372
drag, startPoint x: 723, startPoint y: 148, endPoint x: 721, endPoint y: 177, distance: 29.3
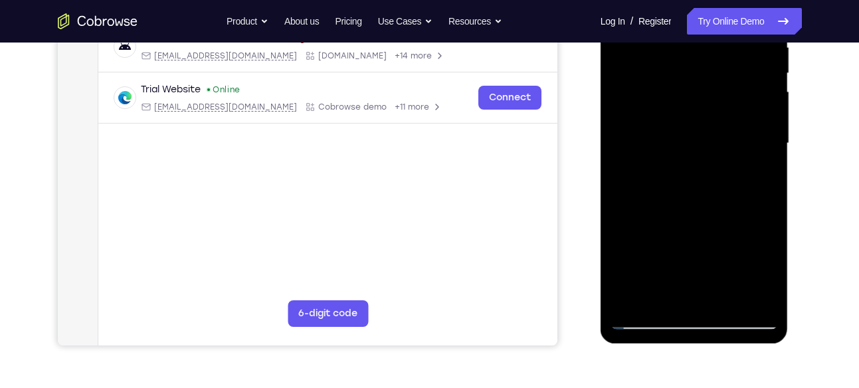
click at [721, 177] on div at bounding box center [694, 143] width 167 height 372
drag, startPoint x: 705, startPoint y: 182, endPoint x: 715, endPoint y: 41, distance: 141.3
click at [715, 41] on div at bounding box center [694, 143] width 167 height 372
drag, startPoint x: 718, startPoint y: 253, endPoint x: 714, endPoint y: 84, distance: 169.5
click at [714, 84] on div at bounding box center [694, 143] width 167 height 372
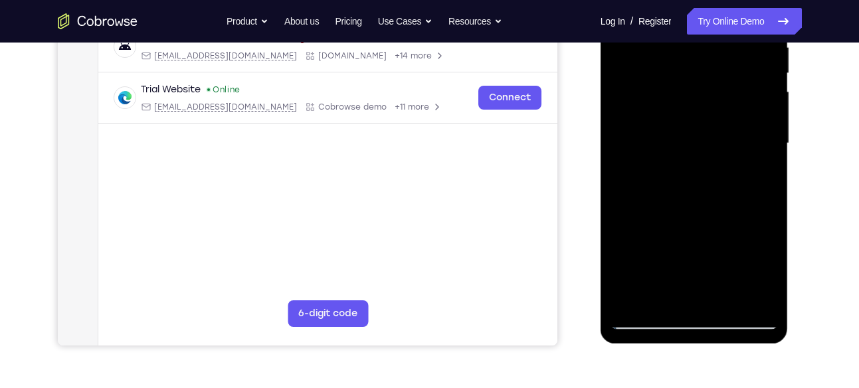
drag, startPoint x: 734, startPoint y: 272, endPoint x: 735, endPoint y: 164, distance: 108.3
click at [735, 164] on div at bounding box center [694, 143] width 167 height 372
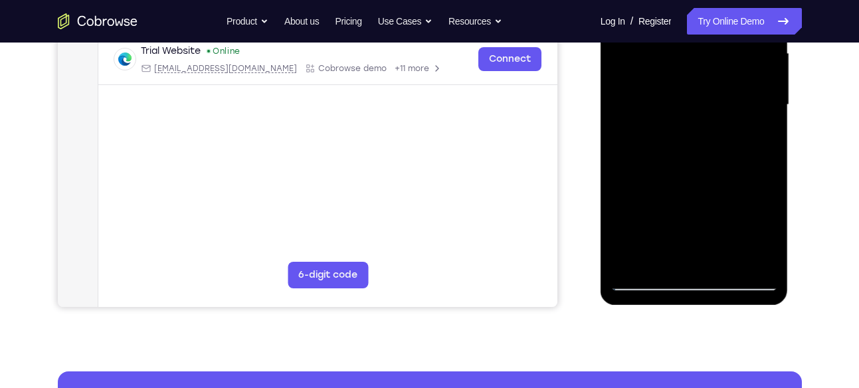
scroll to position [324, 0]
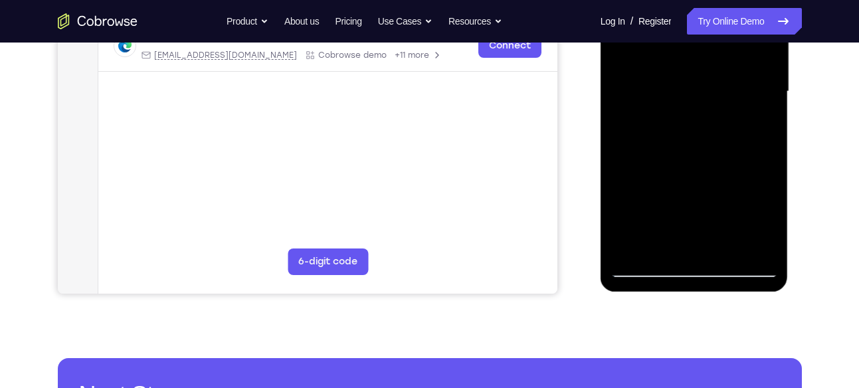
drag, startPoint x: 742, startPoint y: 228, endPoint x: 744, endPoint y: 143, distance: 85.1
click at [744, 143] on div at bounding box center [694, 92] width 167 height 372
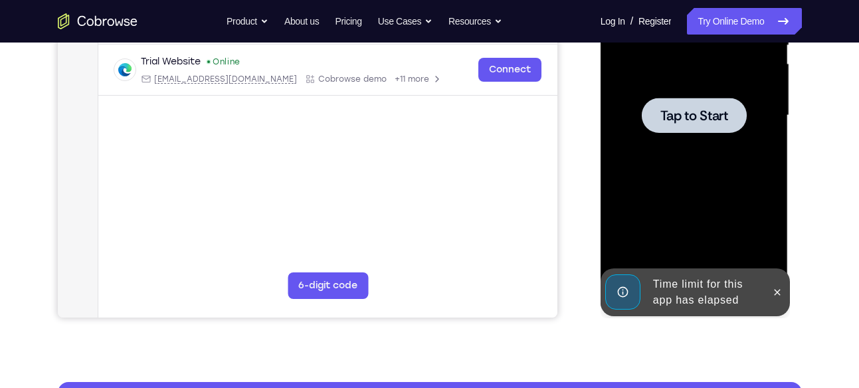
scroll to position [296, 0]
